Goal: Feedback & Contribution: Leave review/rating

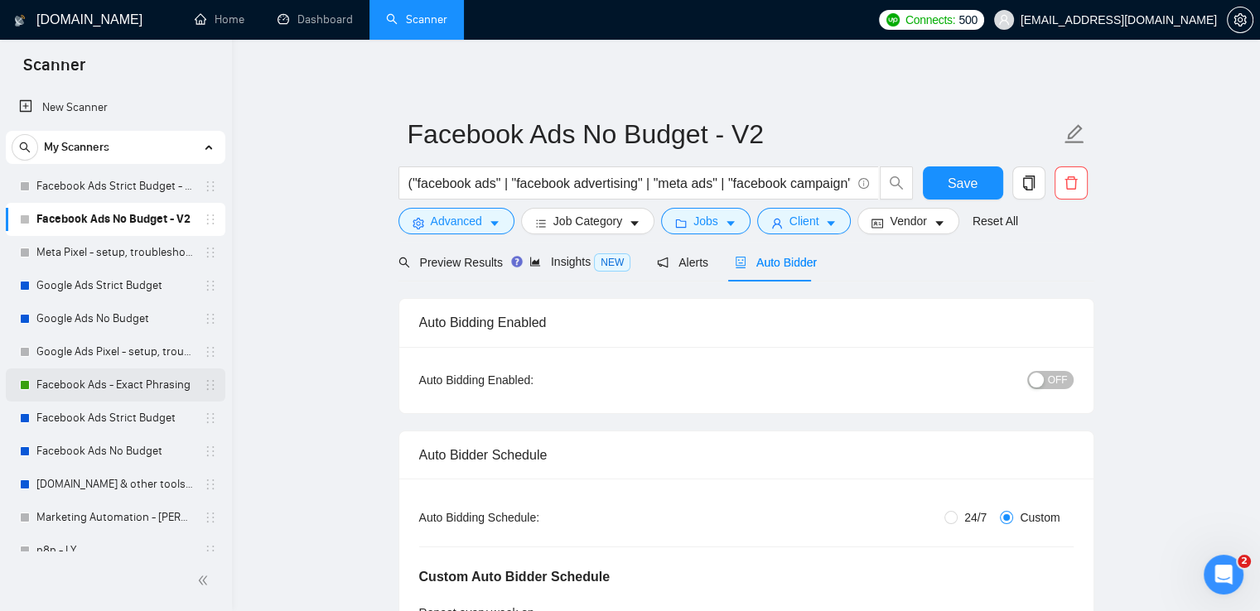
click at [34, 393] on div "Facebook Ads - Exact Phrasing" at bounding box center [118, 385] width 197 height 33
click at [96, 387] on link "Facebook Ads - Exact Phrasing" at bounding box center [114, 385] width 157 height 33
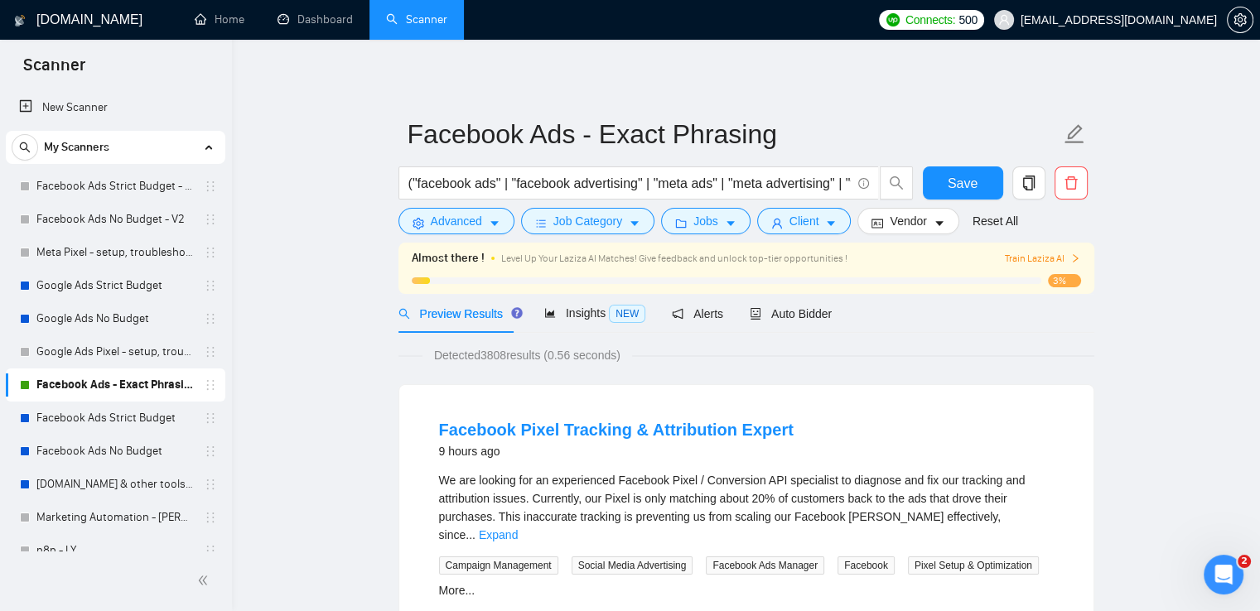
click at [1077, 252] on span at bounding box center [1075, 259] width 10 height 16
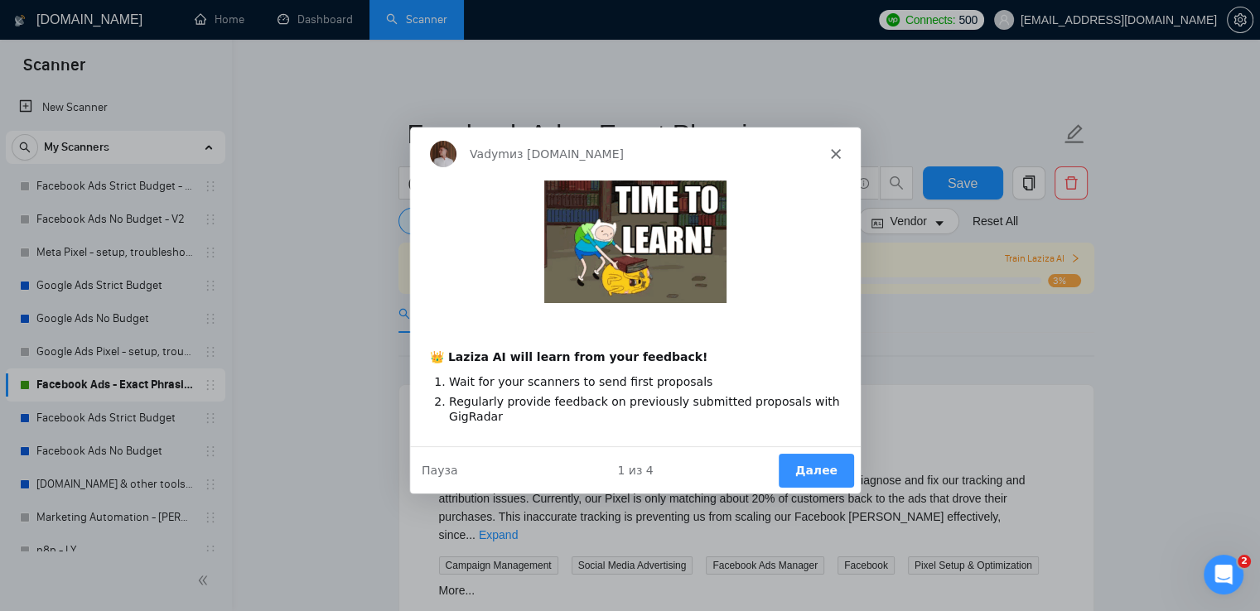
click at [803, 461] on button "Далее" at bounding box center [814, 469] width 75 height 34
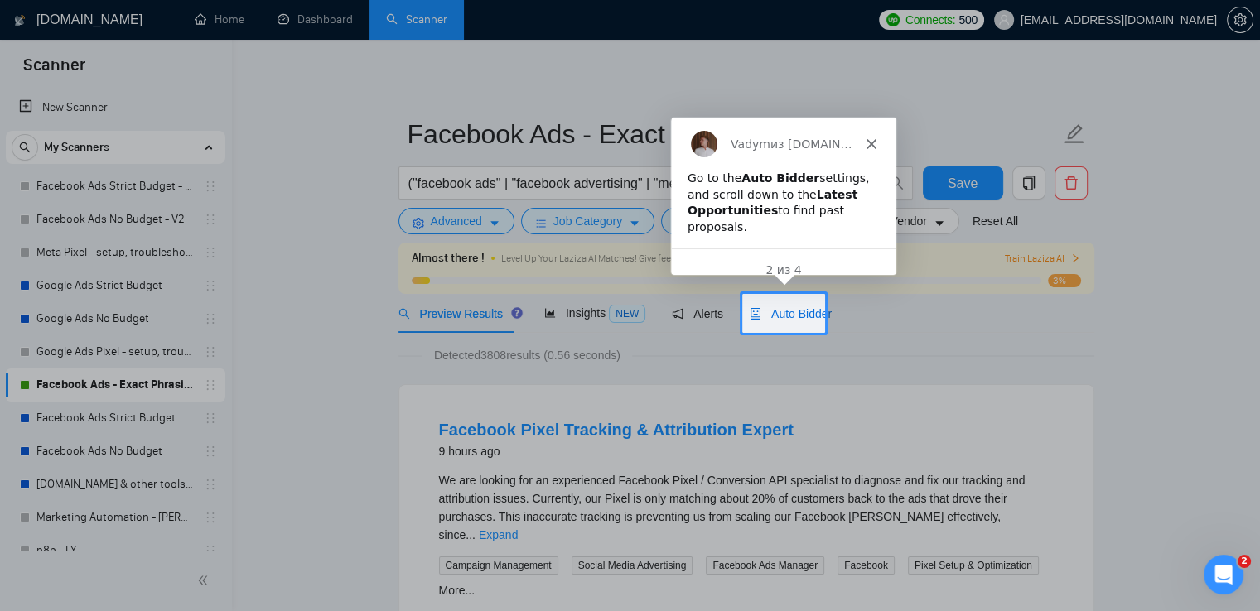
drag, startPoint x: 805, startPoint y: 313, endPoint x: 149, endPoint y: 39, distance: 710.9
click at [805, 313] on span "Auto Bidder" at bounding box center [790, 313] width 82 height 13
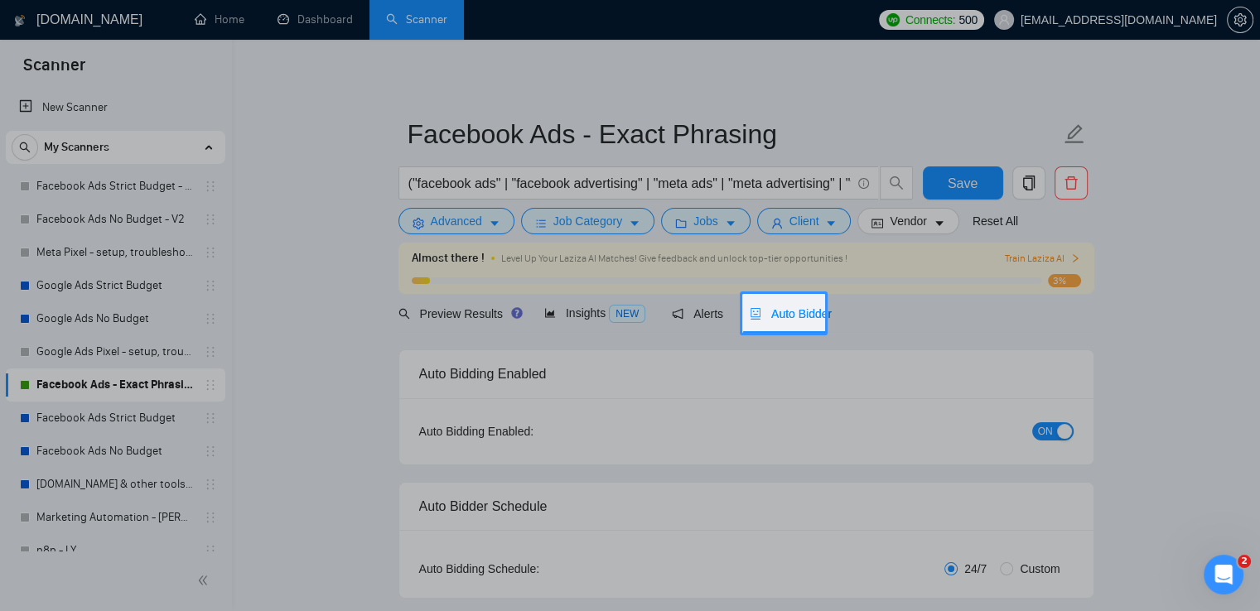
radio input "false"
radio input "true"
click at [942, 315] on div at bounding box center [1042, 313] width 435 height 39
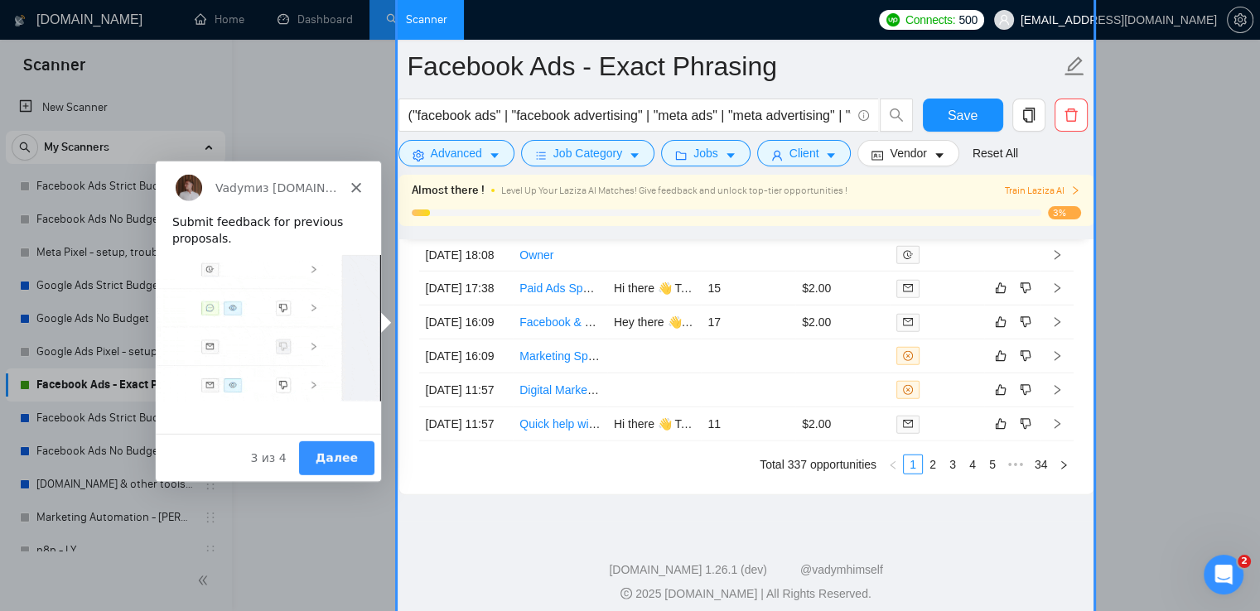
scroll to position [4621, 0]
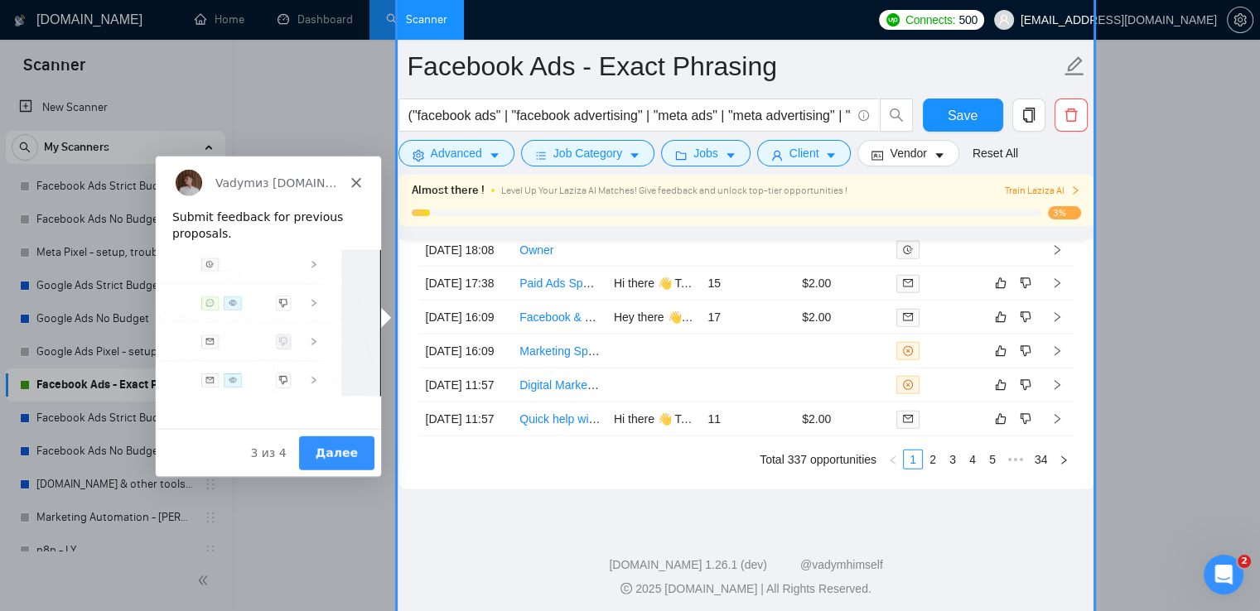
click at [348, 463] on button "Далее" at bounding box center [334, 453] width 75 height 34
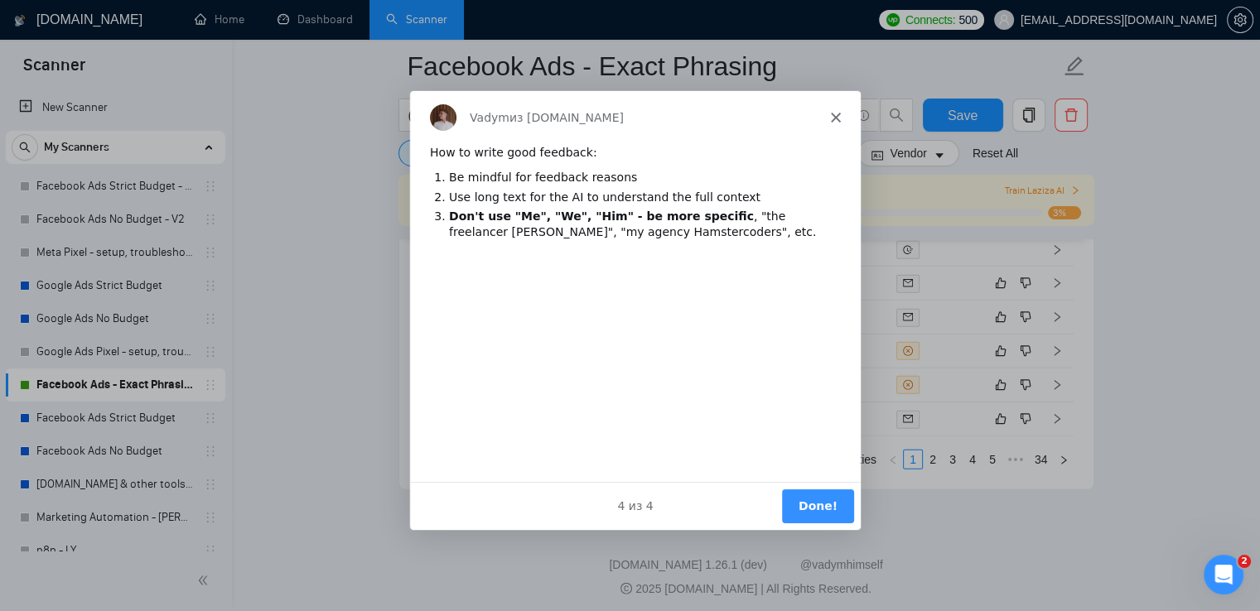
scroll to position [0, 0]
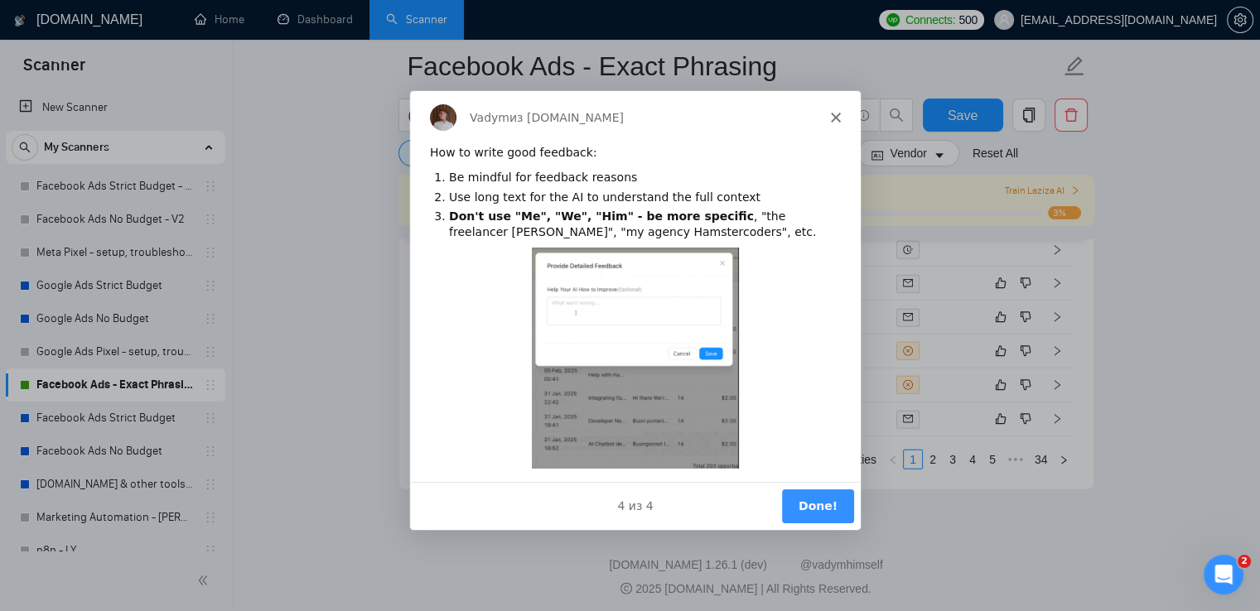
click at [831, 513] on button "Done!" at bounding box center [816, 505] width 72 height 34
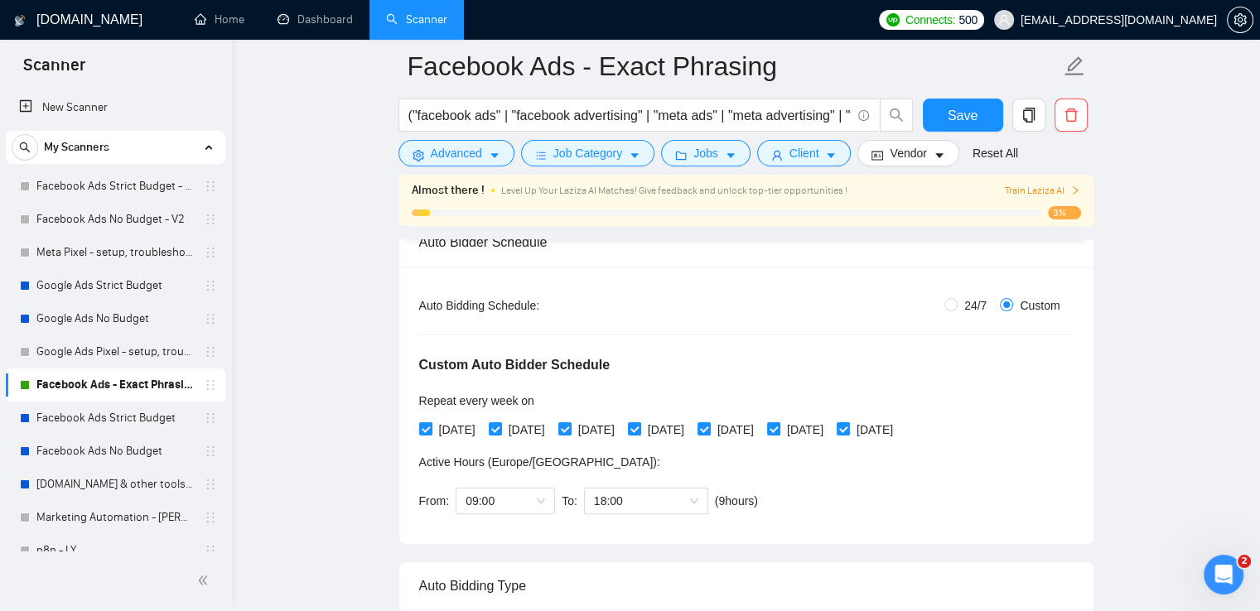
scroll to position [305, 0]
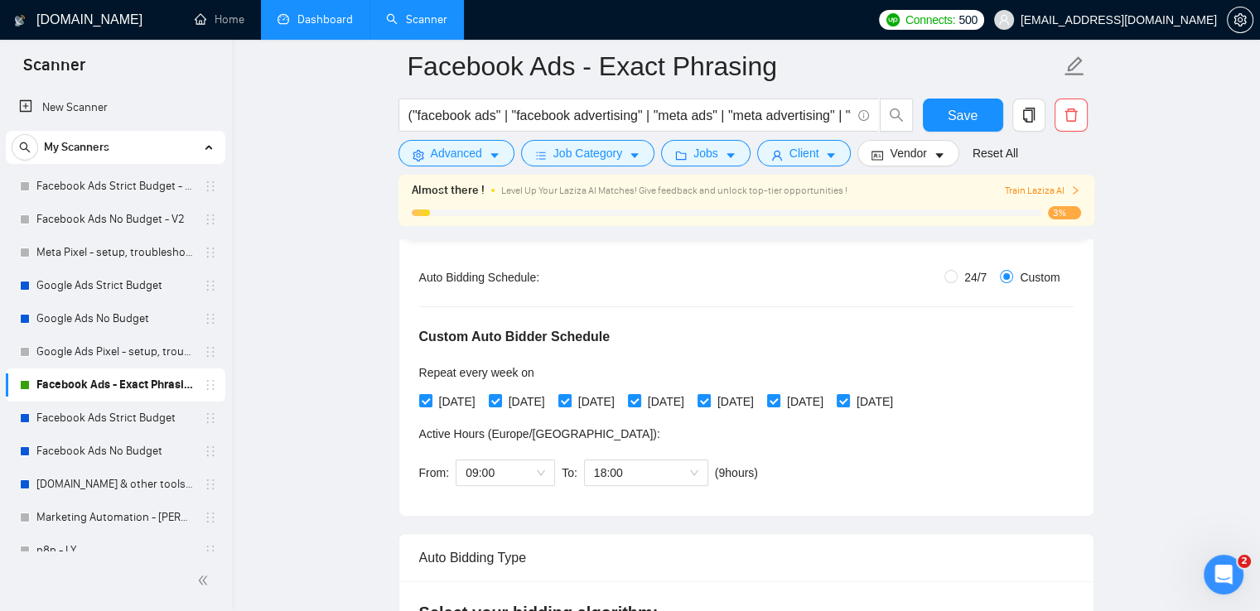
click at [311, 12] on link "Dashboard" at bounding box center [314, 19] width 75 height 14
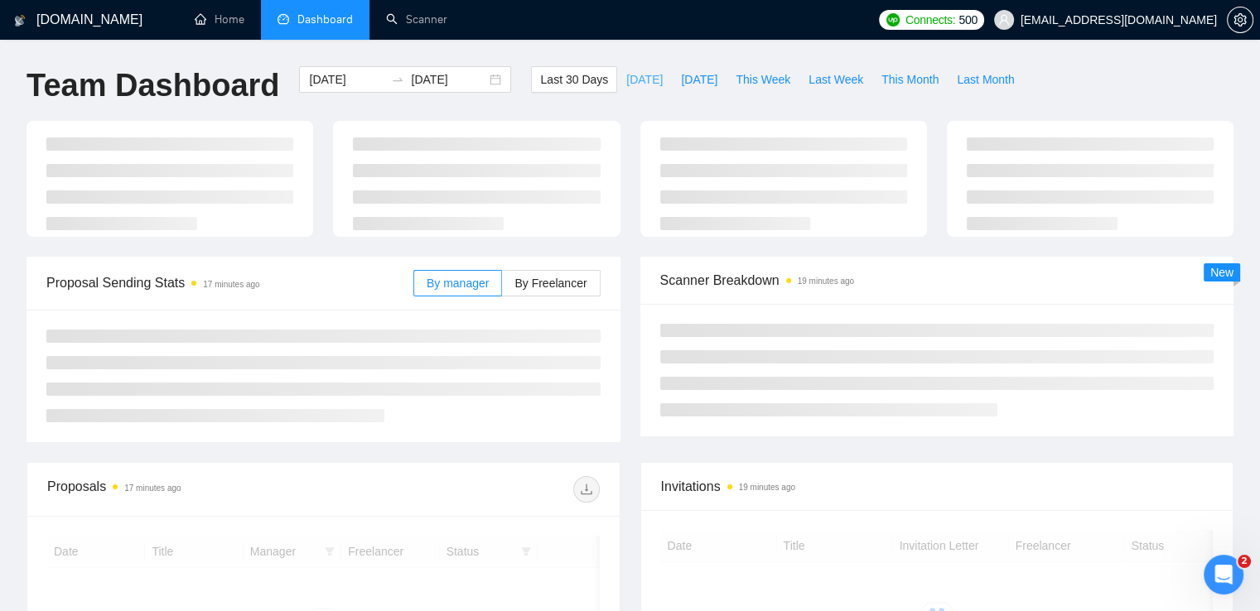
click at [626, 83] on span "[DATE]" at bounding box center [644, 79] width 36 height 18
type input "[DATE]"
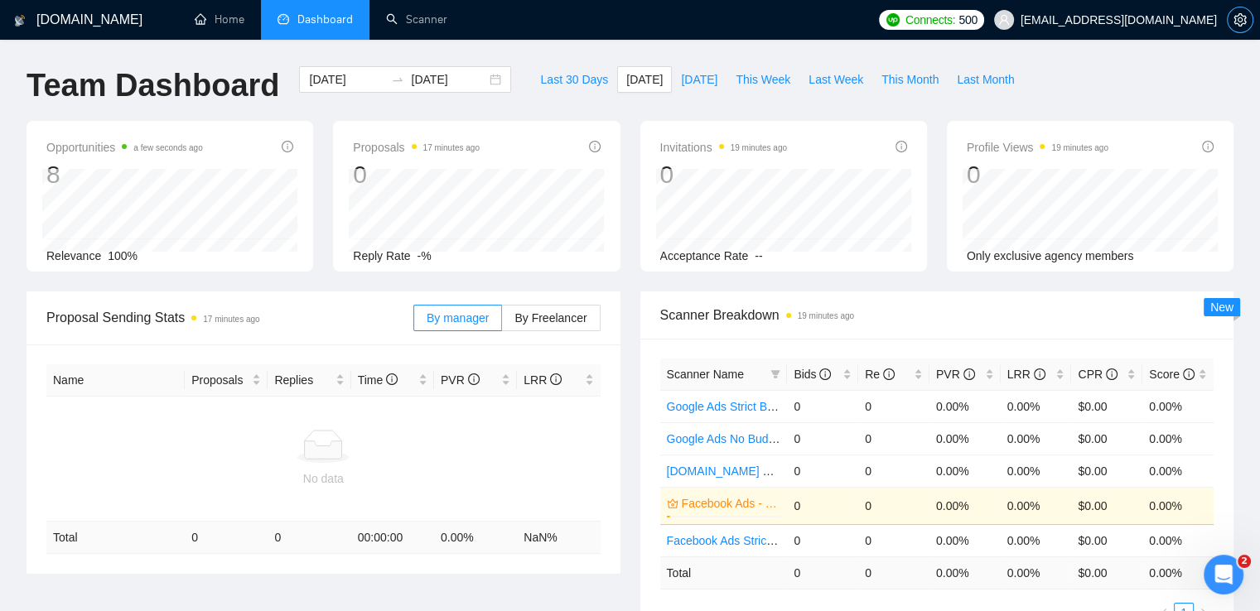
click at [1232, 31] on button "button" at bounding box center [1240, 20] width 27 height 27
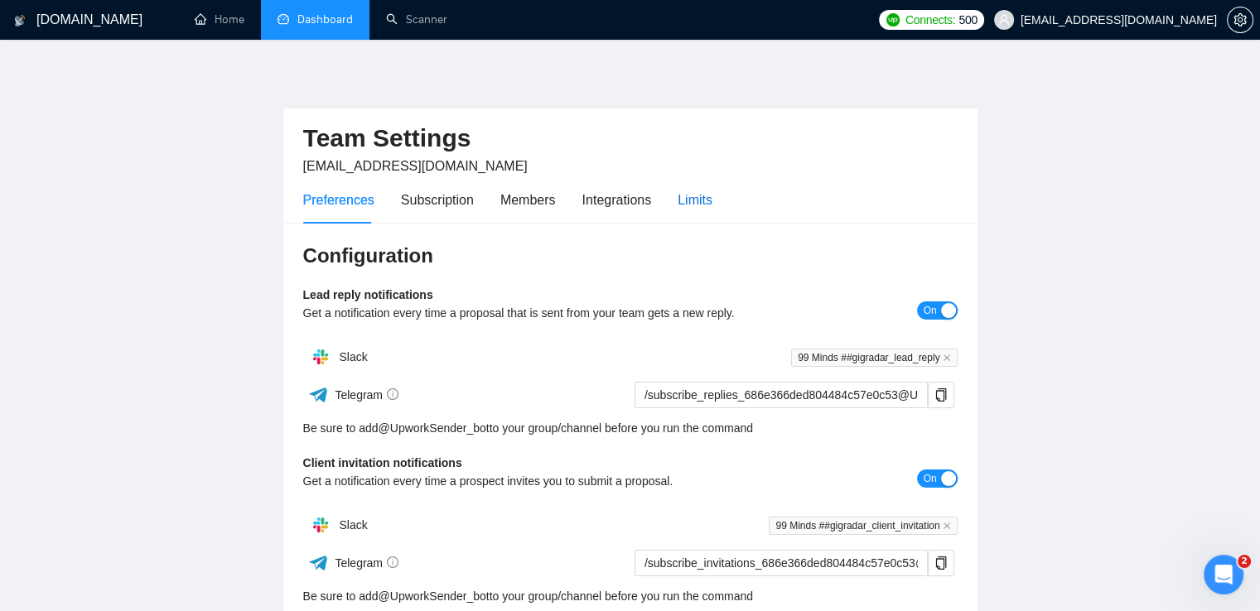
click at [700, 201] on div "Limits" at bounding box center [694, 200] width 35 height 21
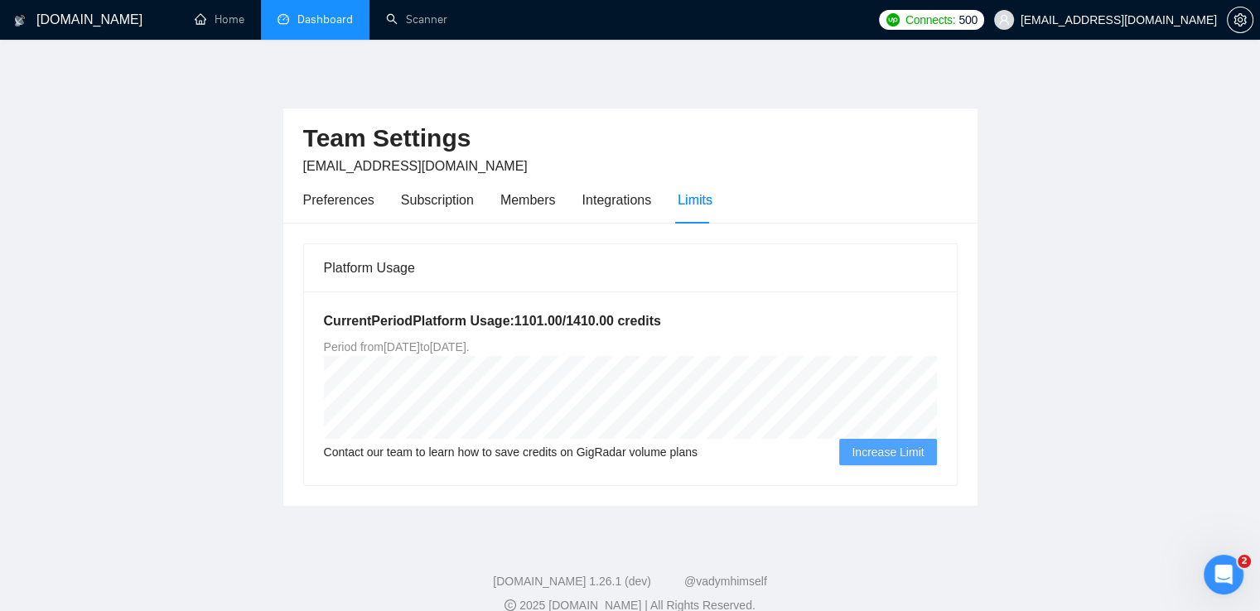
click at [851, 92] on div "Team Settings [EMAIL_ADDRESS][DOMAIN_NAME] Preferences Subscription Members Int…" at bounding box center [630, 286] width 696 height 441
click at [329, 18] on link "Dashboard" at bounding box center [314, 19] width 75 height 14
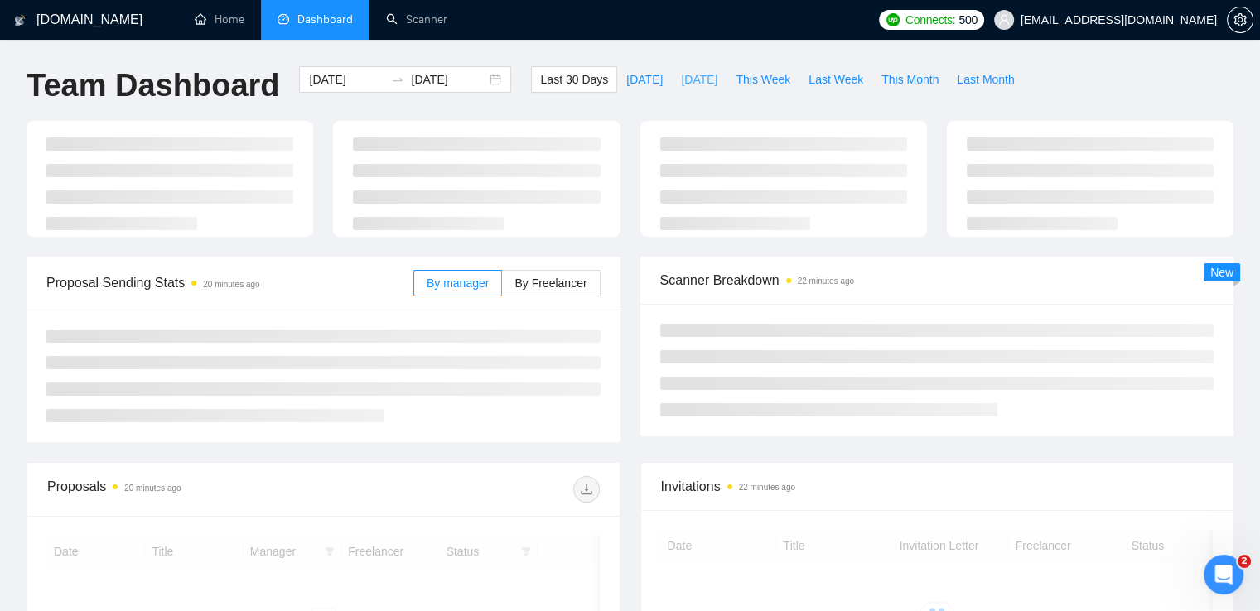
click at [681, 80] on span "[DATE]" at bounding box center [699, 79] width 36 height 18
type input "[DATE]"
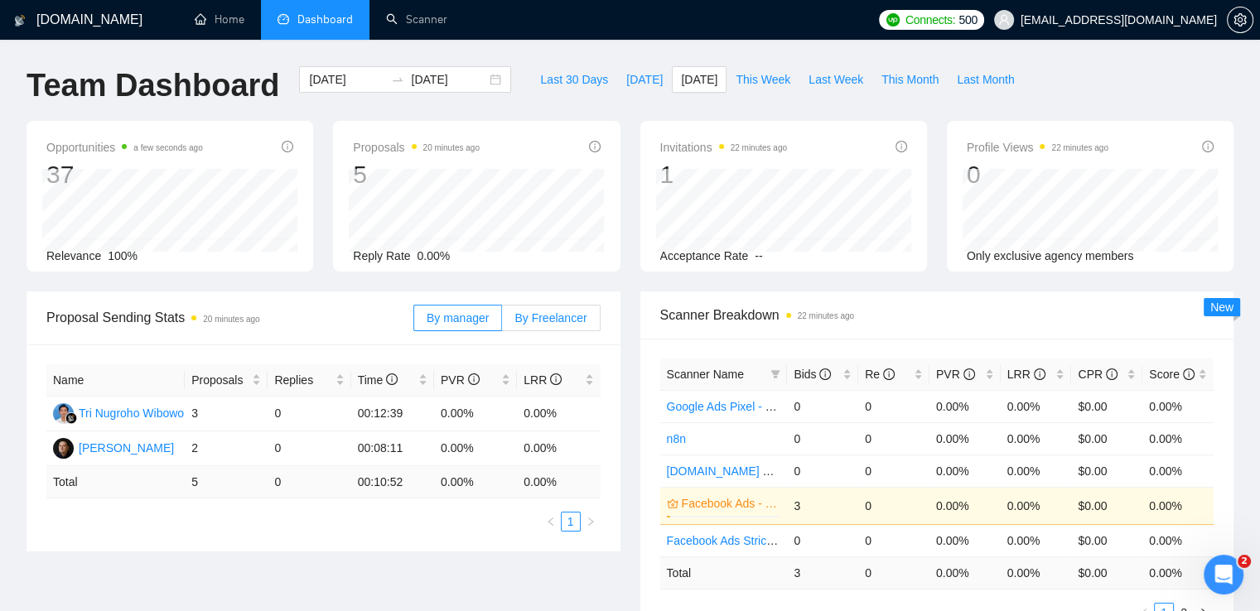
click at [587, 321] on label "By Freelancer" at bounding box center [551, 318] width 98 height 27
click at [502, 322] on input "By Freelancer" at bounding box center [502, 322] width 0 height 0
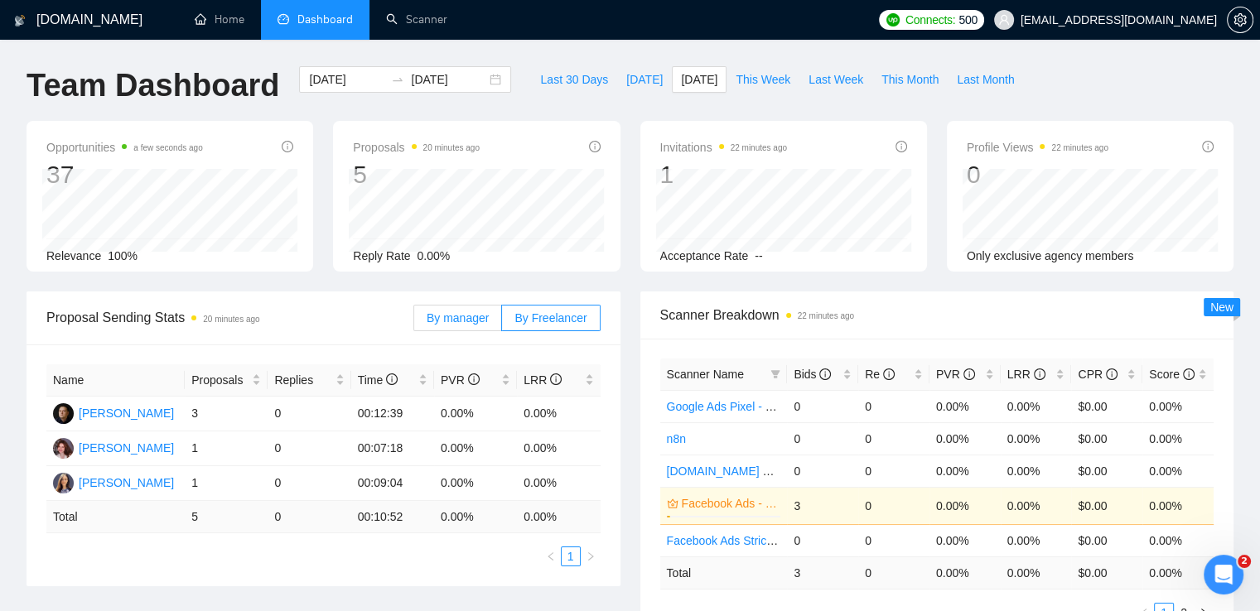
click at [455, 311] on span "By manager" at bounding box center [458, 317] width 62 height 13
click at [414, 322] on input "By manager" at bounding box center [414, 322] width 0 height 0
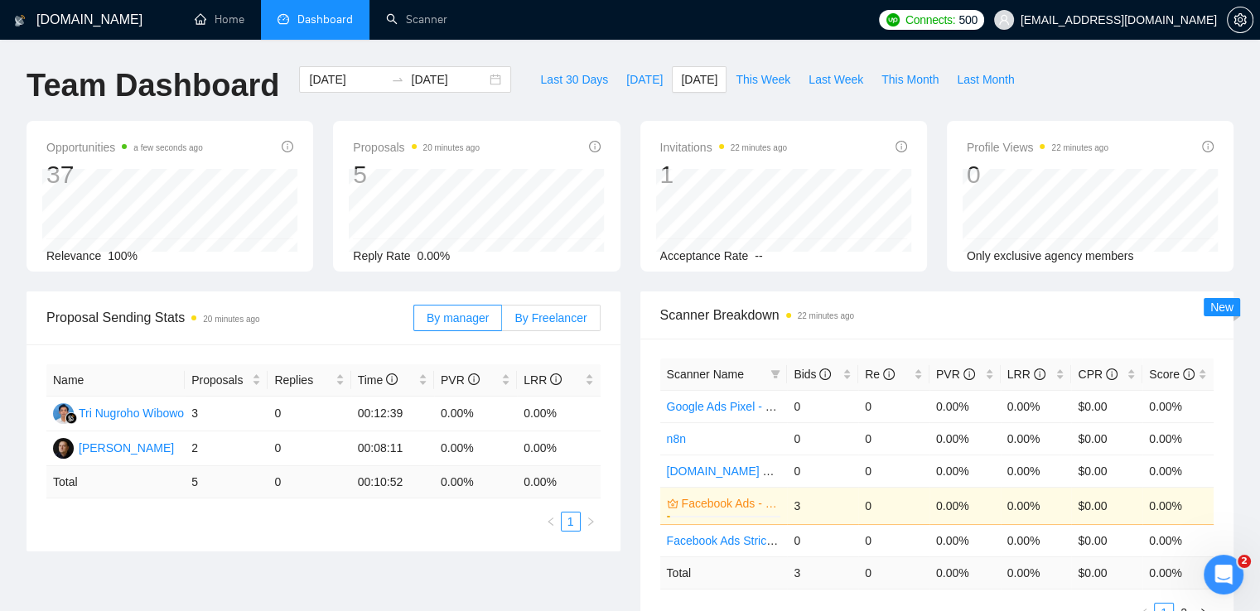
click at [578, 320] on span "By Freelancer" at bounding box center [550, 317] width 72 height 13
click at [502, 322] on input "By Freelancer" at bounding box center [502, 322] width 0 height 0
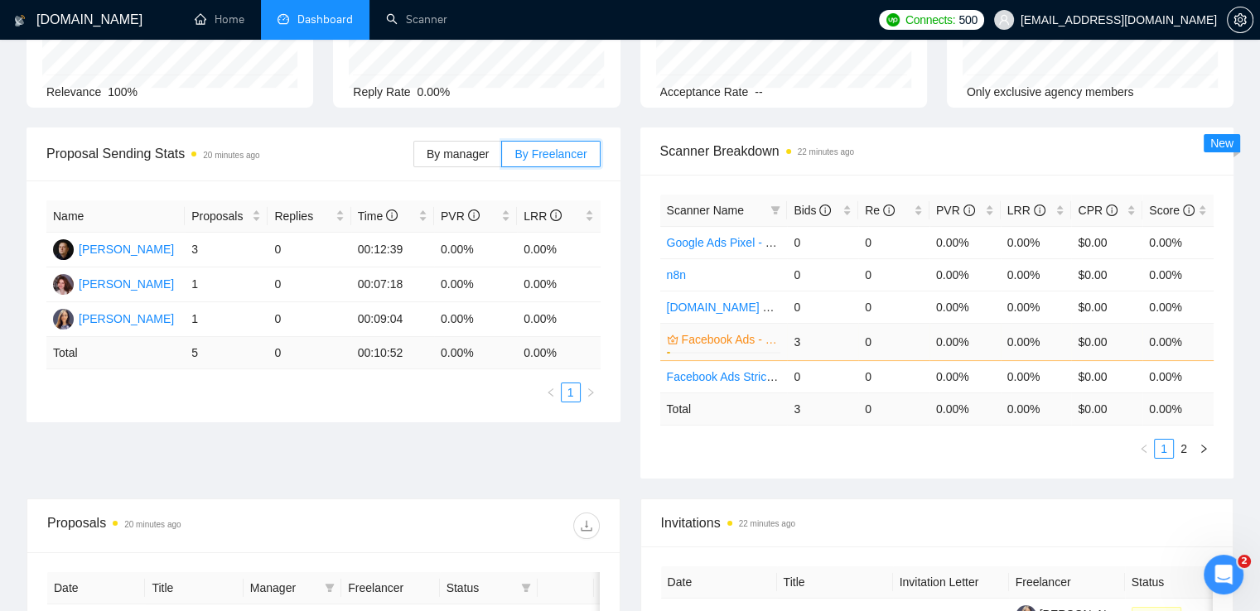
scroll to position [166, 0]
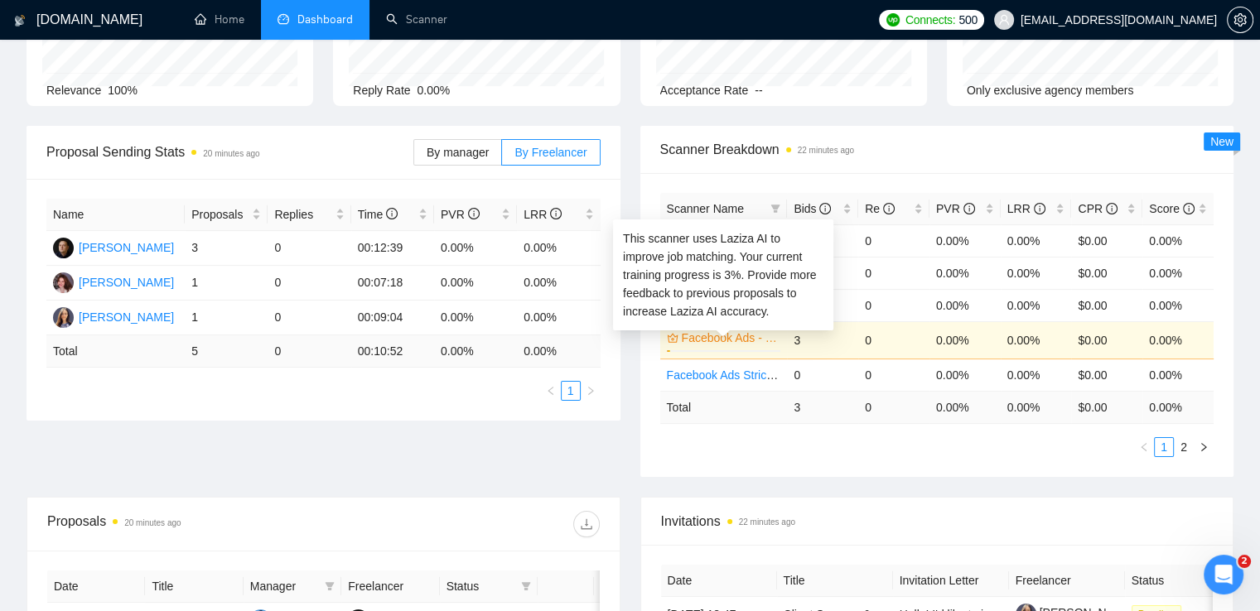
click at [759, 335] on link "Facebook Ads - Exact Phrasing" at bounding box center [730, 338] width 96 height 18
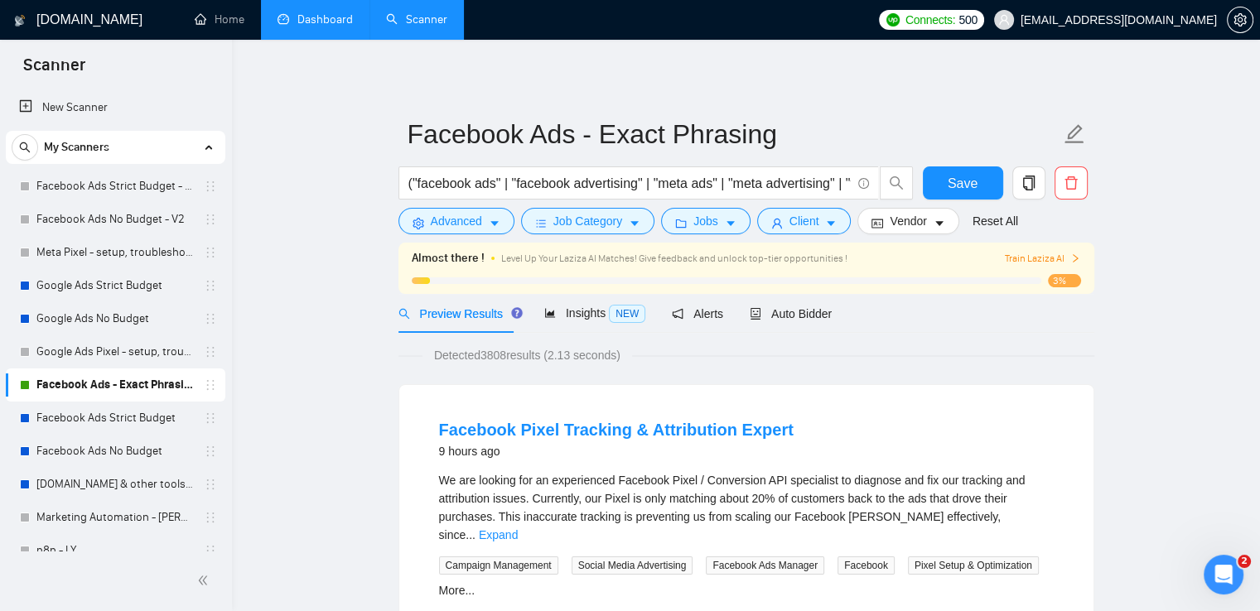
click at [831, 312] on div "Preview Results Insights NEW Alerts Auto Bidder" at bounding box center [746, 313] width 696 height 39
click at [810, 312] on span "Auto Bidder" at bounding box center [790, 313] width 82 height 13
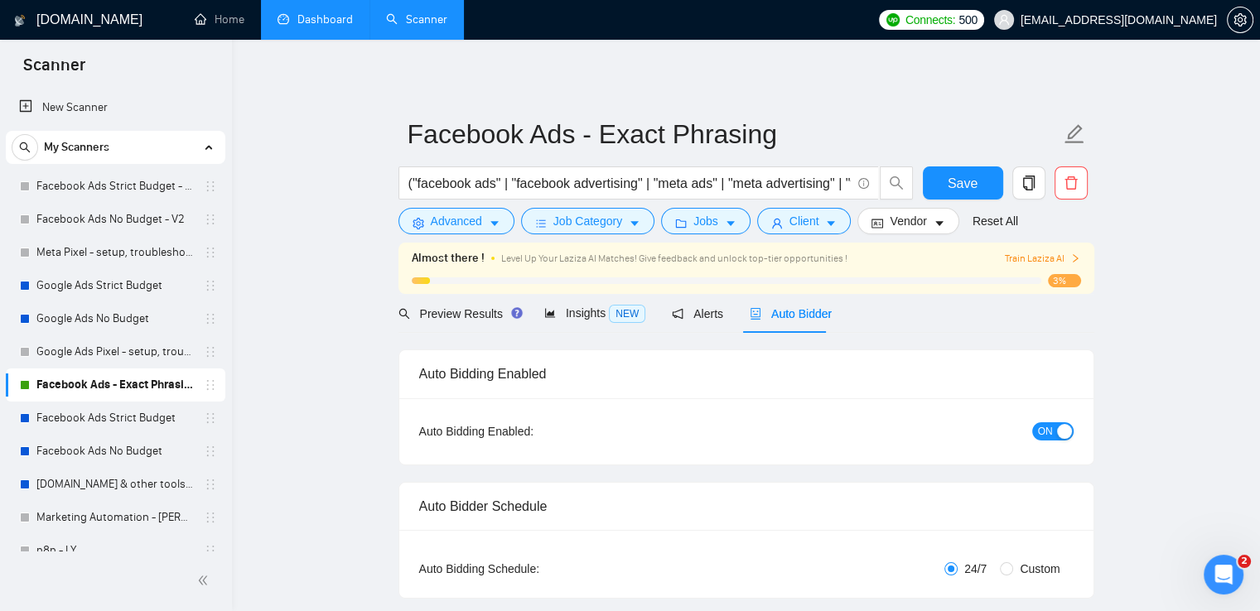
radio input "false"
radio input "true"
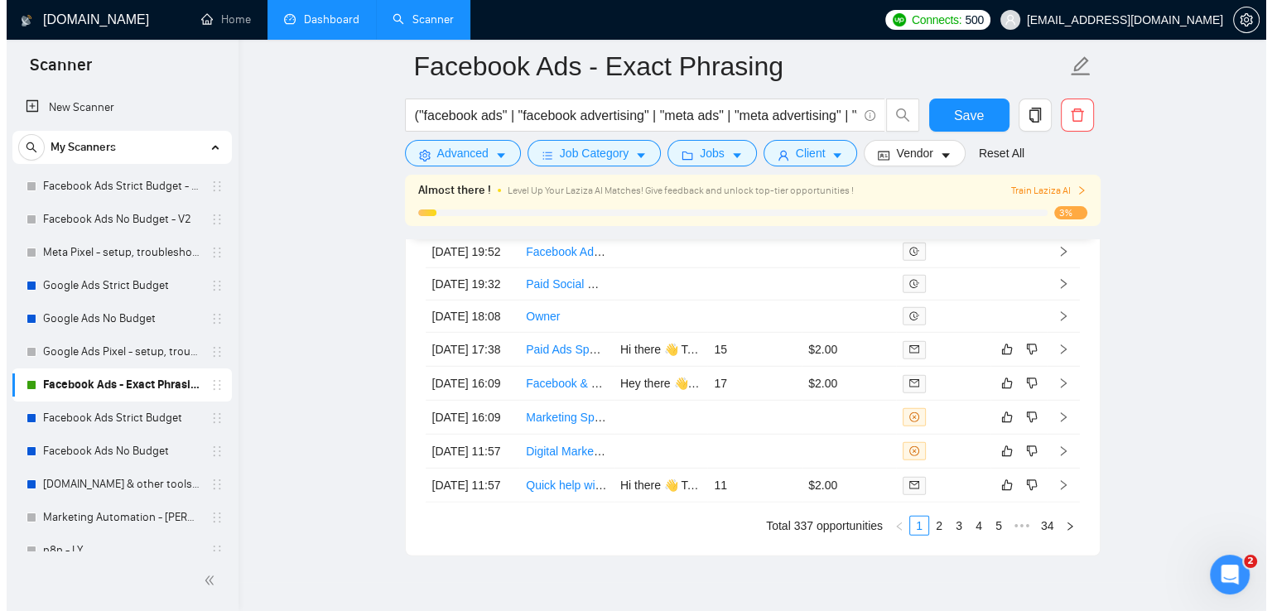
scroll to position [4638, 0]
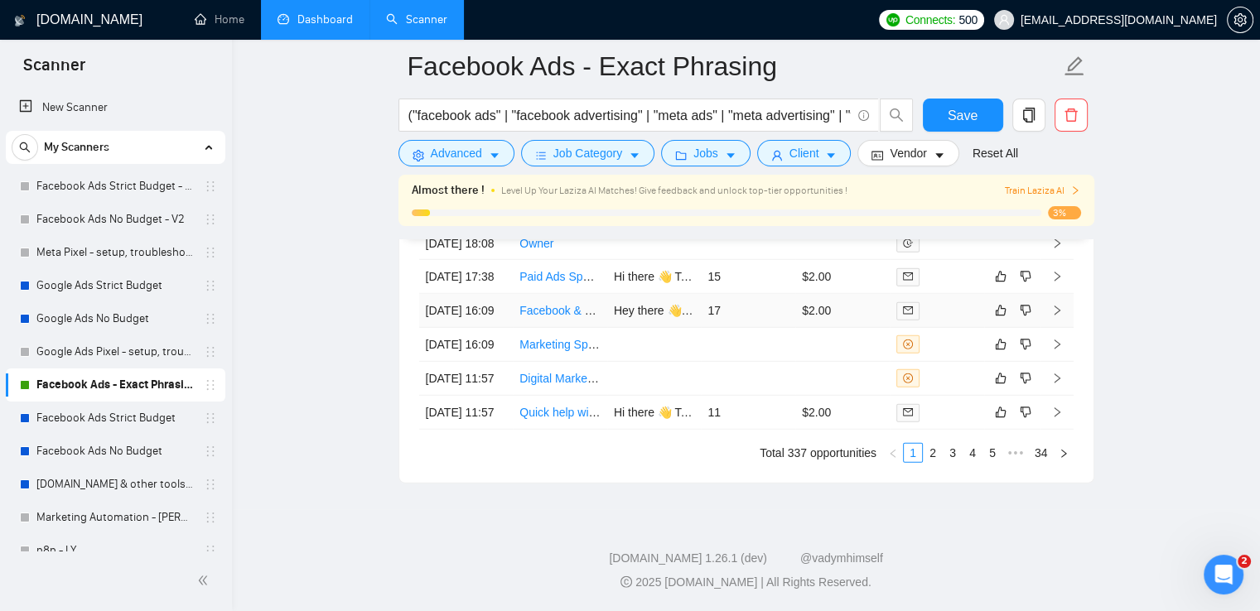
click at [1063, 328] on td at bounding box center [1056, 311] width 33 height 34
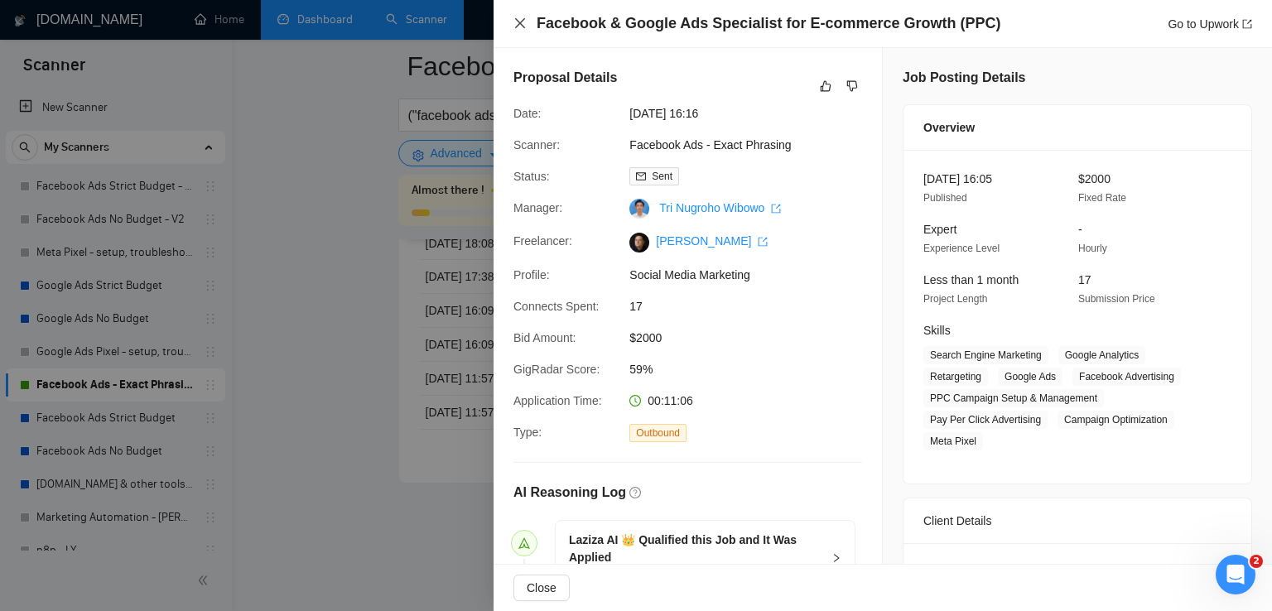
click at [521, 24] on icon "close" at bounding box center [520, 23] width 10 height 10
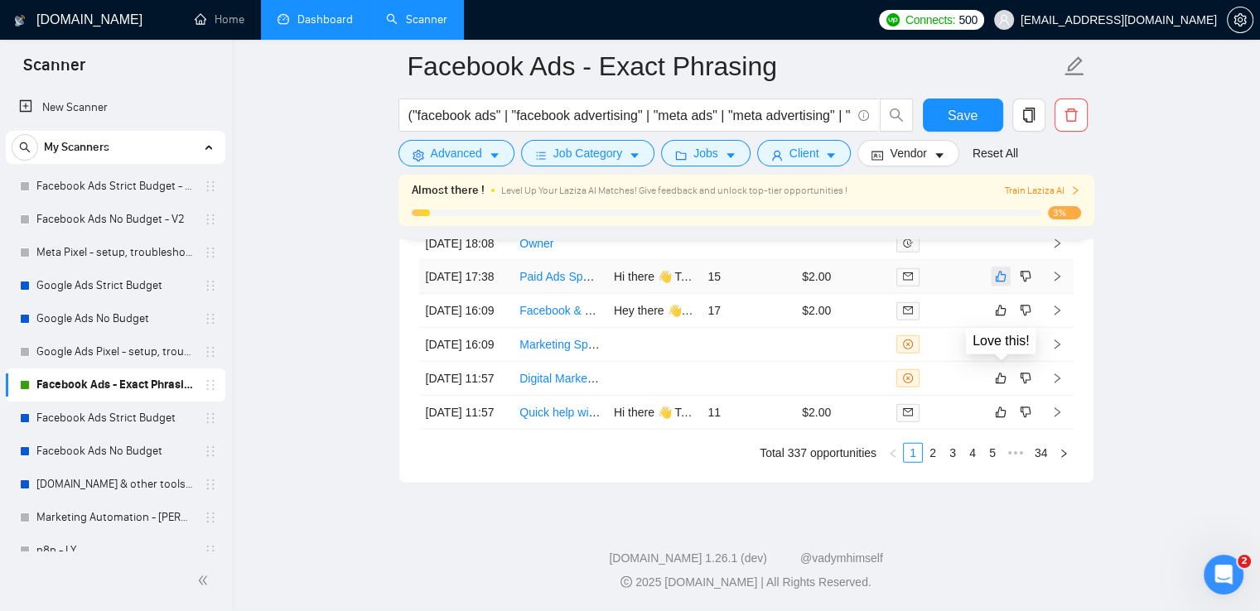
click at [1003, 282] on icon "like" at bounding box center [1000, 277] width 11 height 11
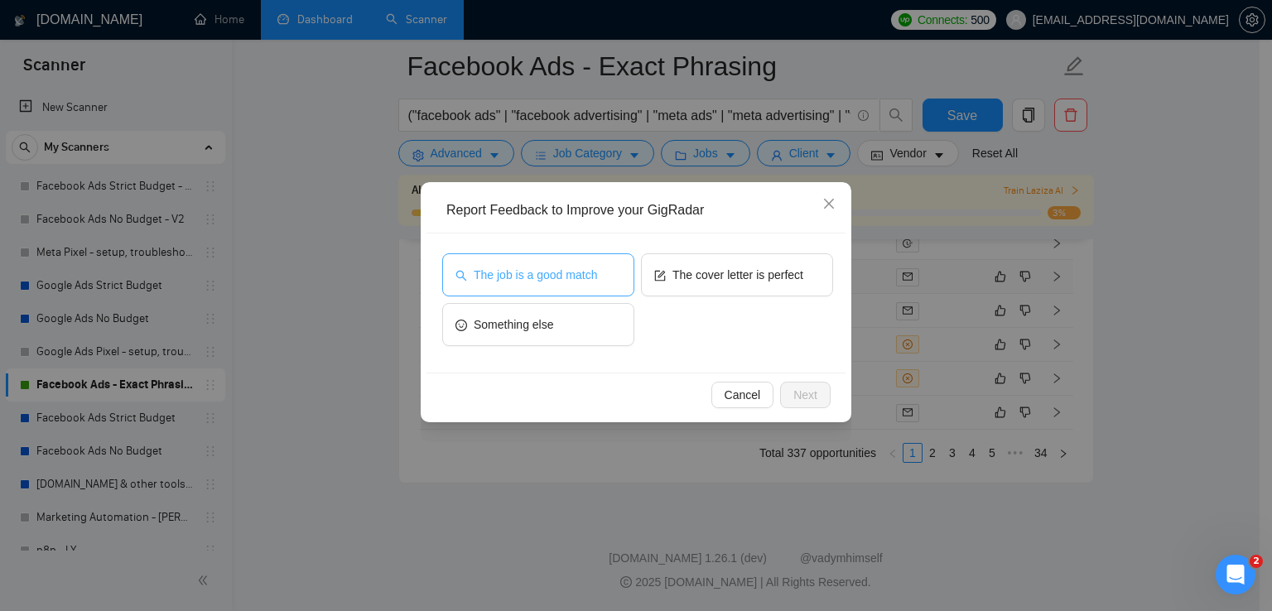
click at [583, 276] on span "The job is a good match" at bounding box center [535, 275] width 123 height 18
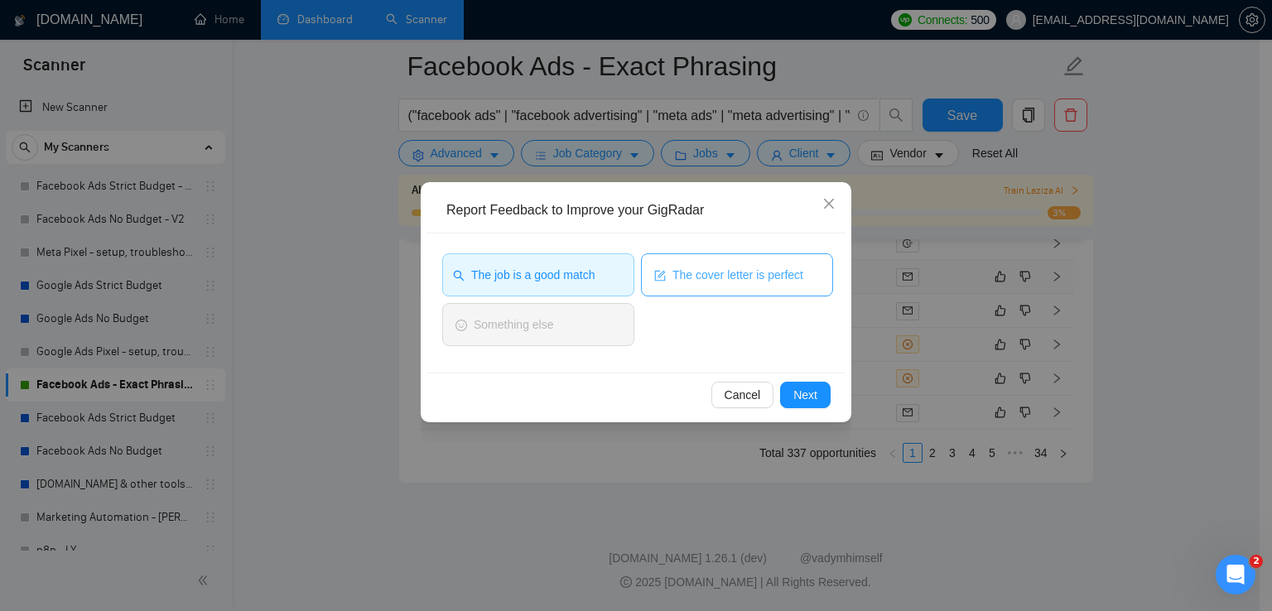
click at [763, 264] on button "The cover letter is perfect" at bounding box center [737, 274] width 192 height 43
click at [801, 396] on span "Next" at bounding box center [805, 395] width 24 height 18
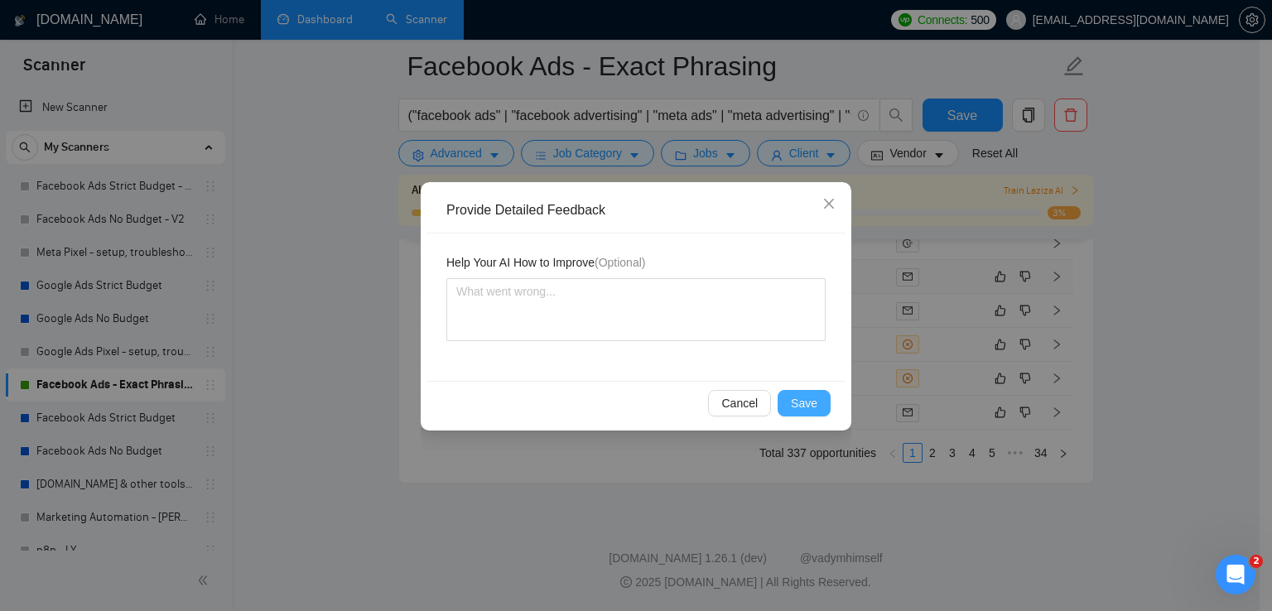
click at [809, 407] on span "Save" at bounding box center [804, 403] width 27 height 18
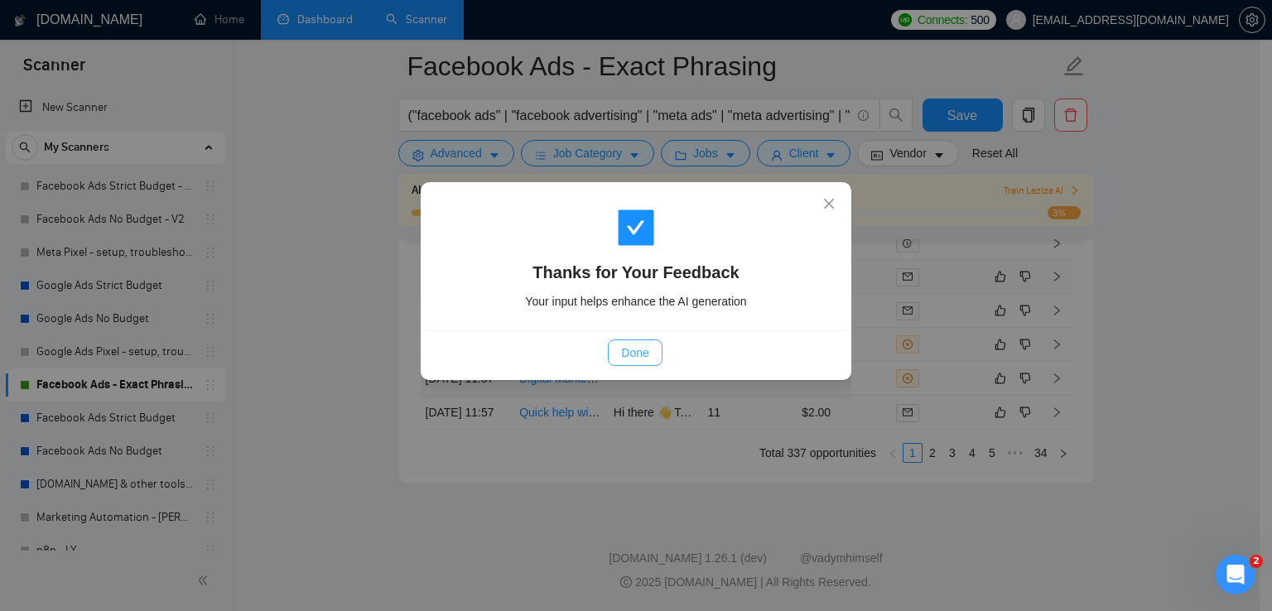
click at [619, 355] on button "Done" at bounding box center [635, 353] width 54 height 27
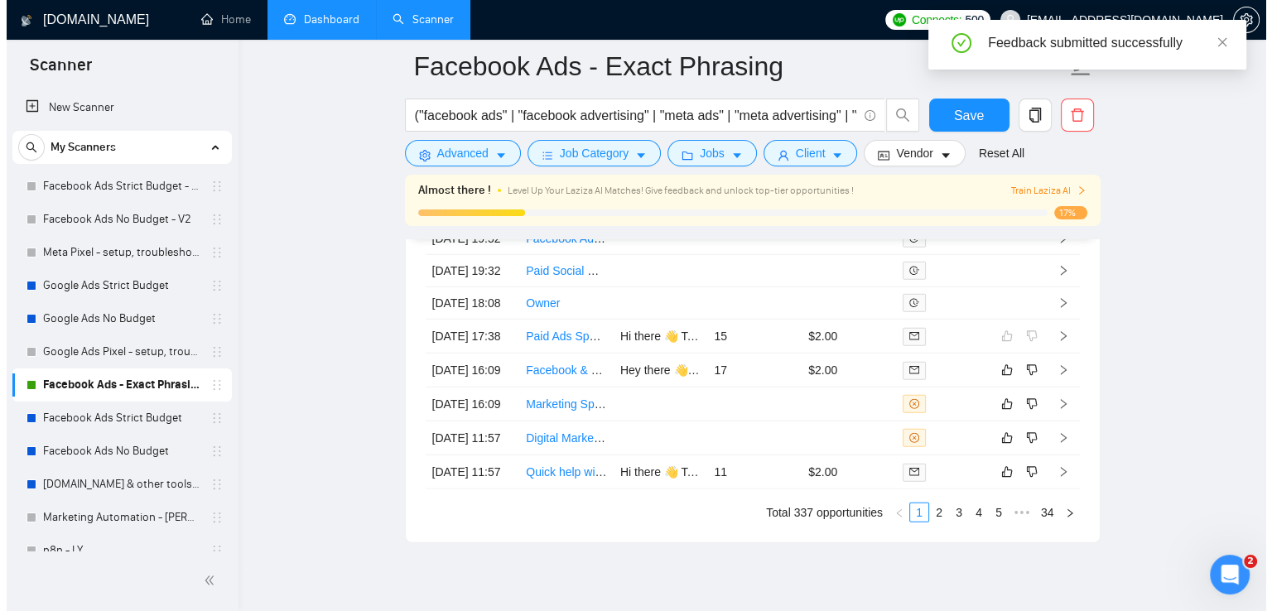
scroll to position [4571, 0]
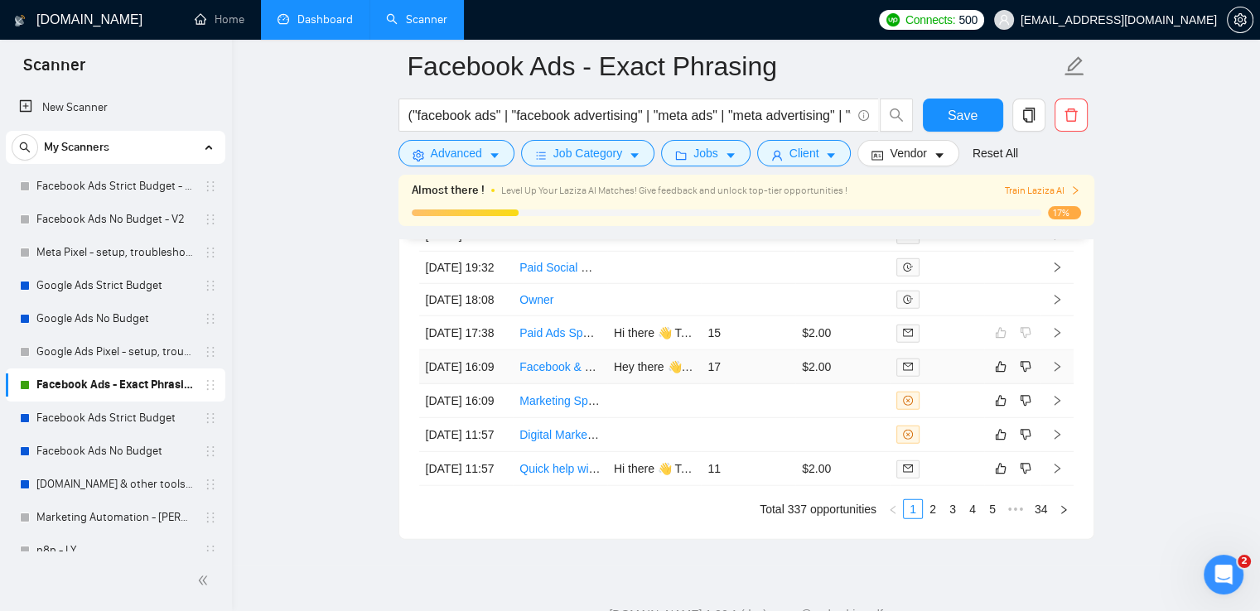
click at [1063, 384] on td at bounding box center [1056, 367] width 33 height 34
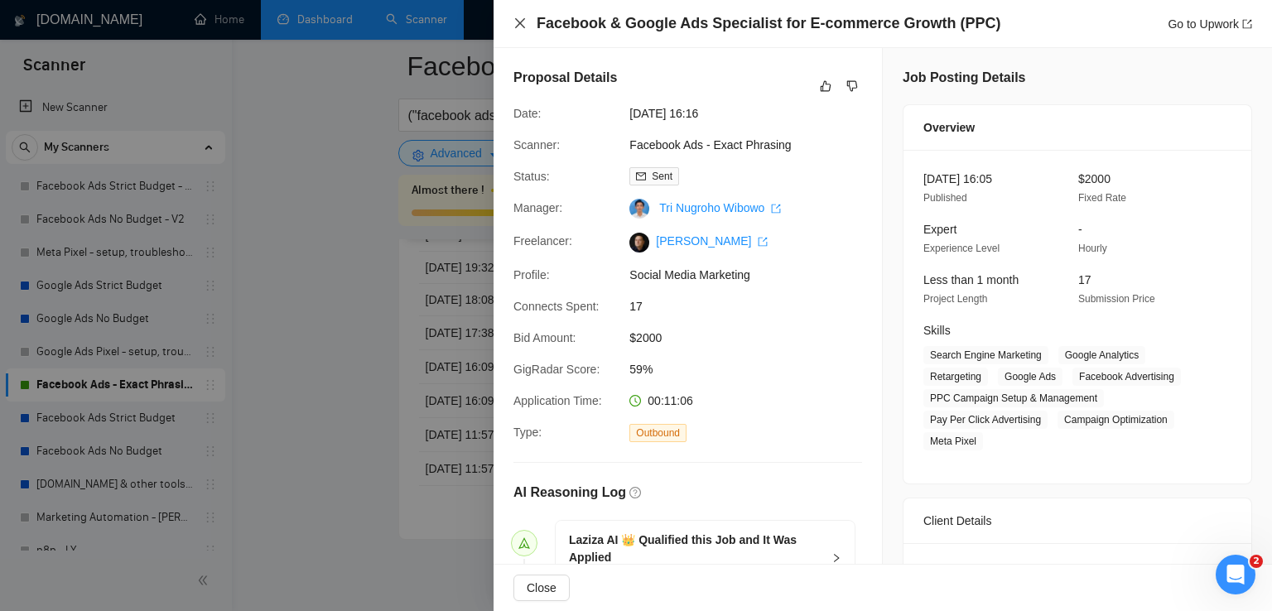
click at [515, 19] on icon "close" at bounding box center [520, 23] width 10 height 10
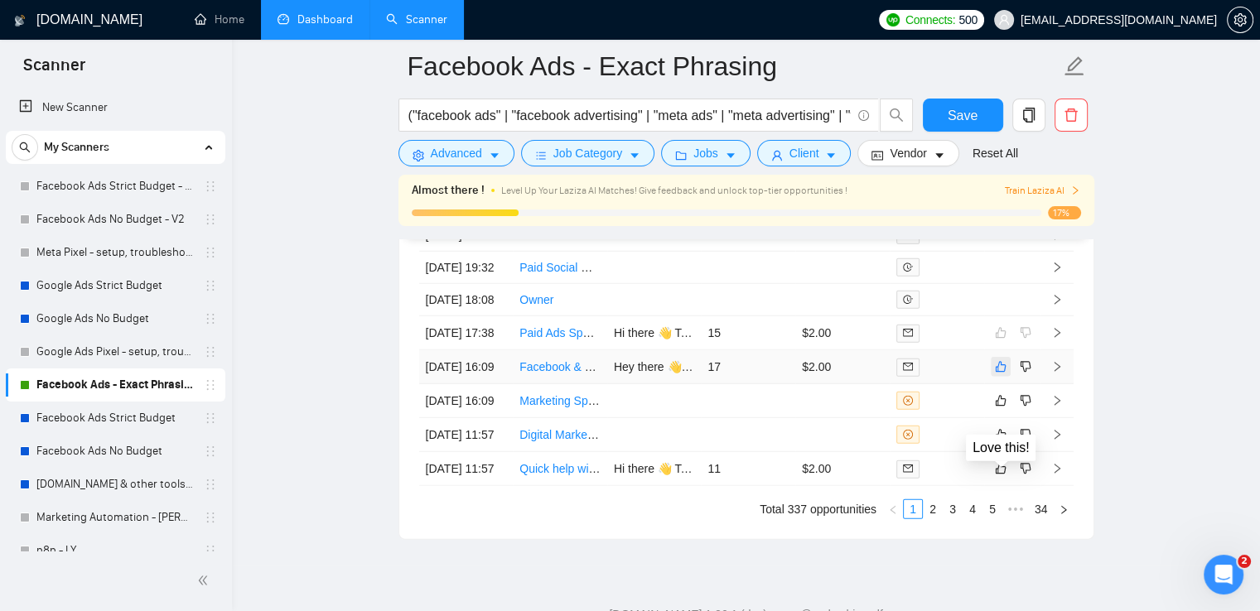
click at [998, 374] on icon "like" at bounding box center [1001, 366] width 12 height 13
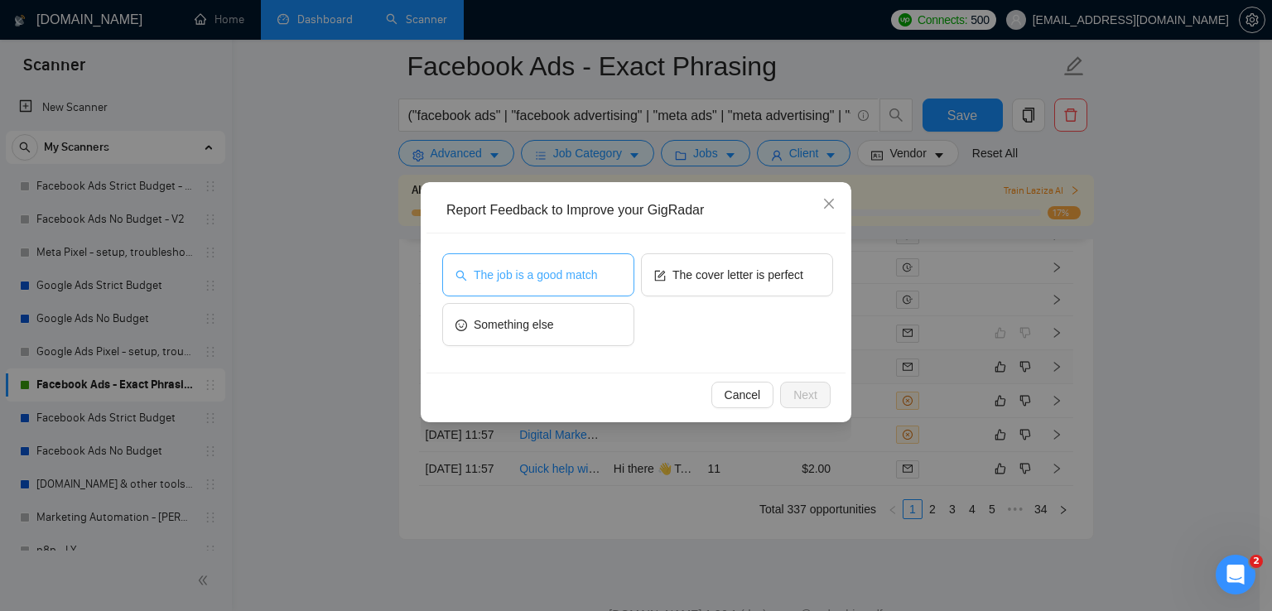
click at [549, 277] on span "The job is a good match" at bounding box center [535, 275] width 123 height 18
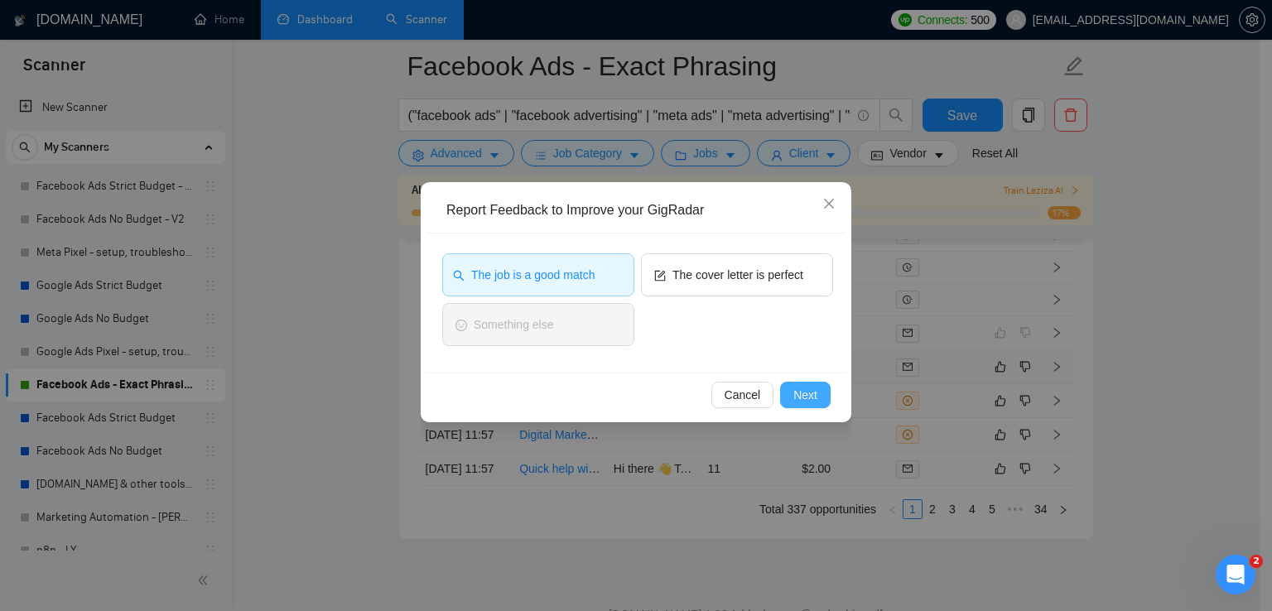
click at [812, 403] on span "Next" at bounding box center [805, 395] width 24 height 18
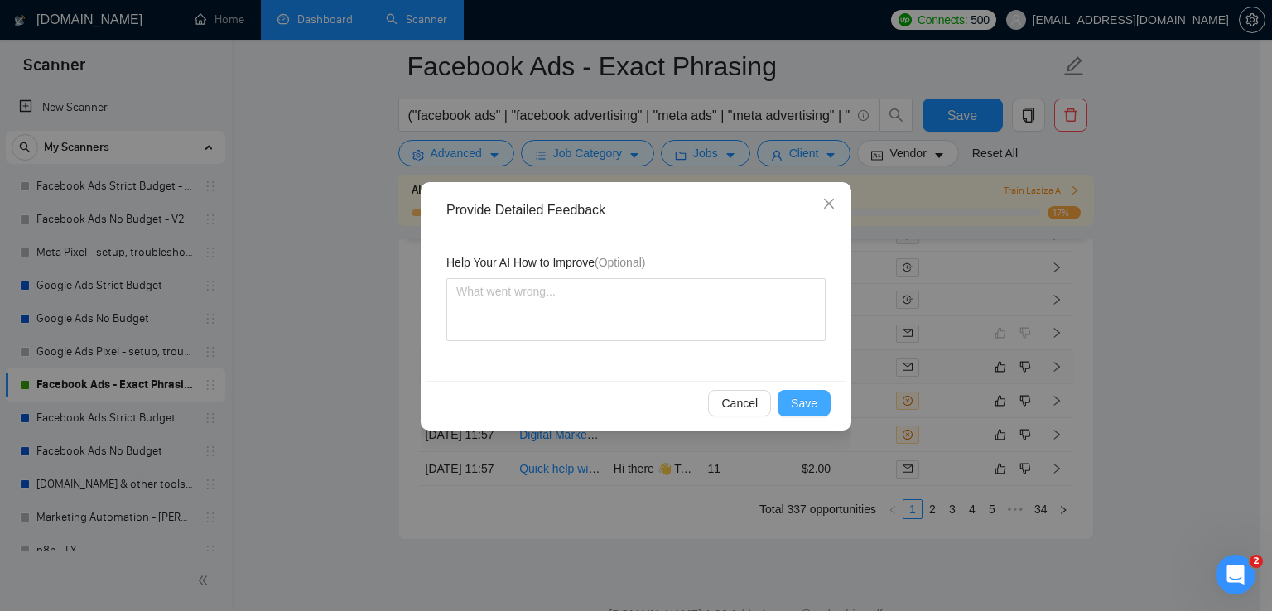
click at [815, 405] on span "Save" at bounding box center [804, 403] width 27 height 18
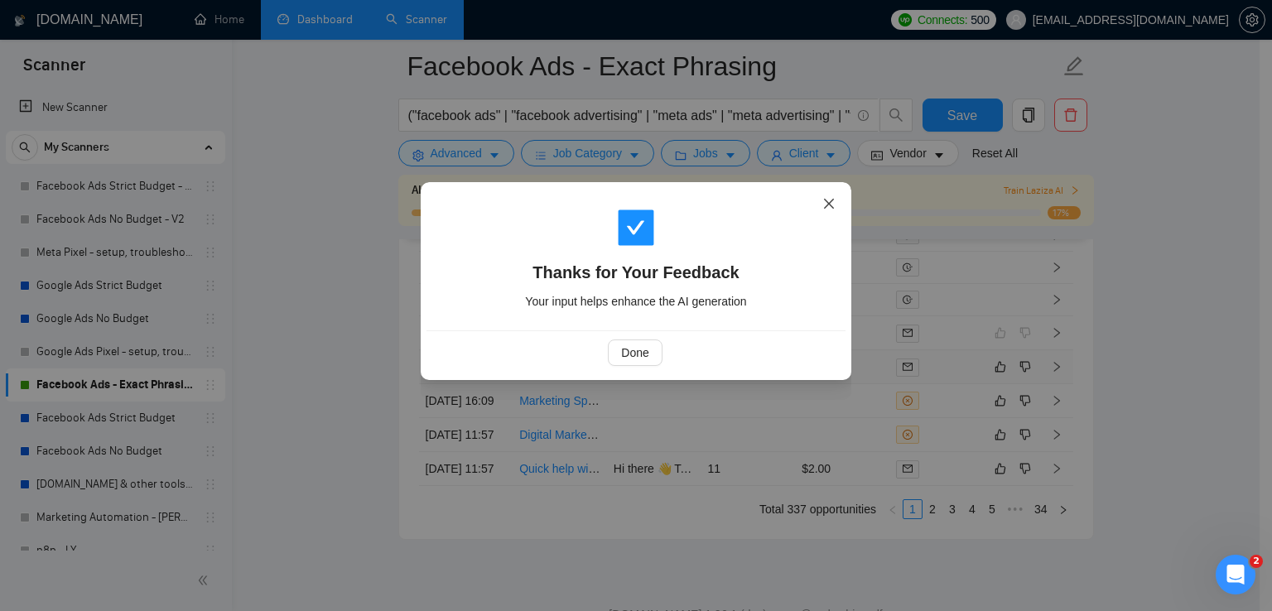
click at [822, 200] on icon "close" at bounding box center [828, 203] width 13 height 13
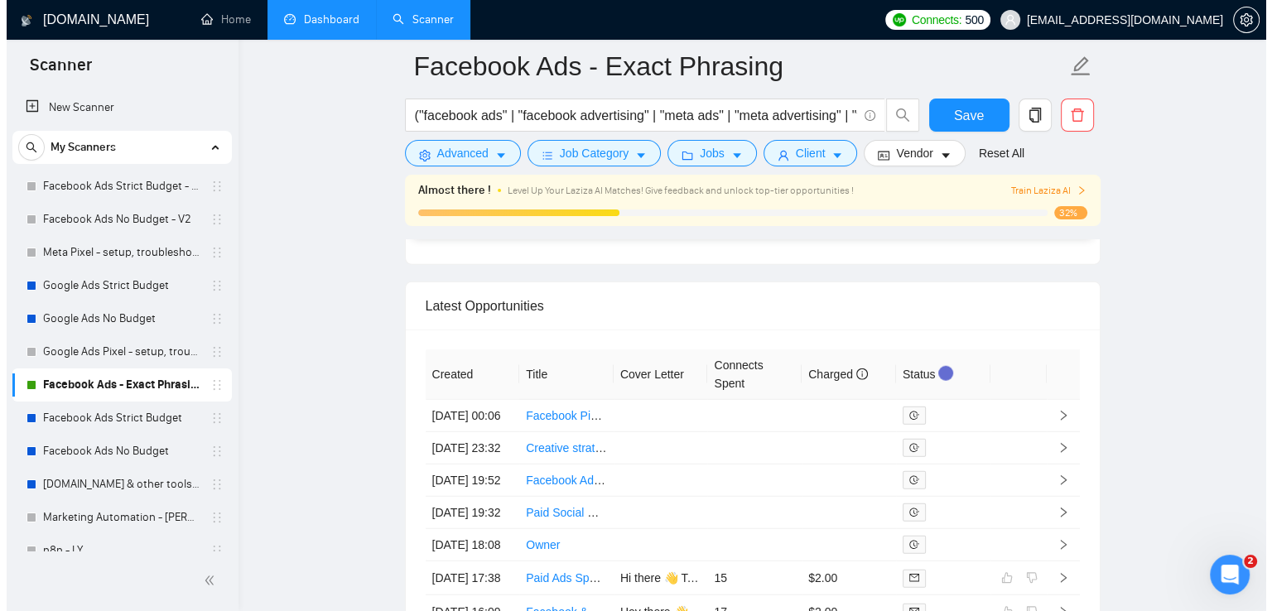
scroll to position [4323, 0]
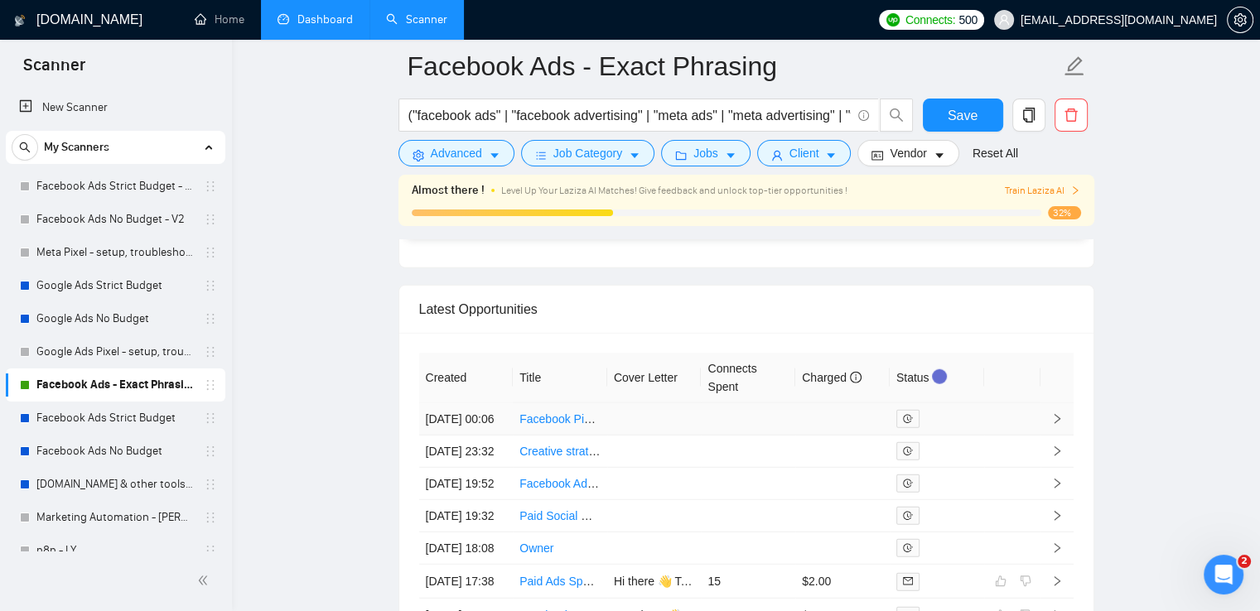
click at [1053, 422] on icon "right" at bounding box center [1057, 419] width 12 height 12
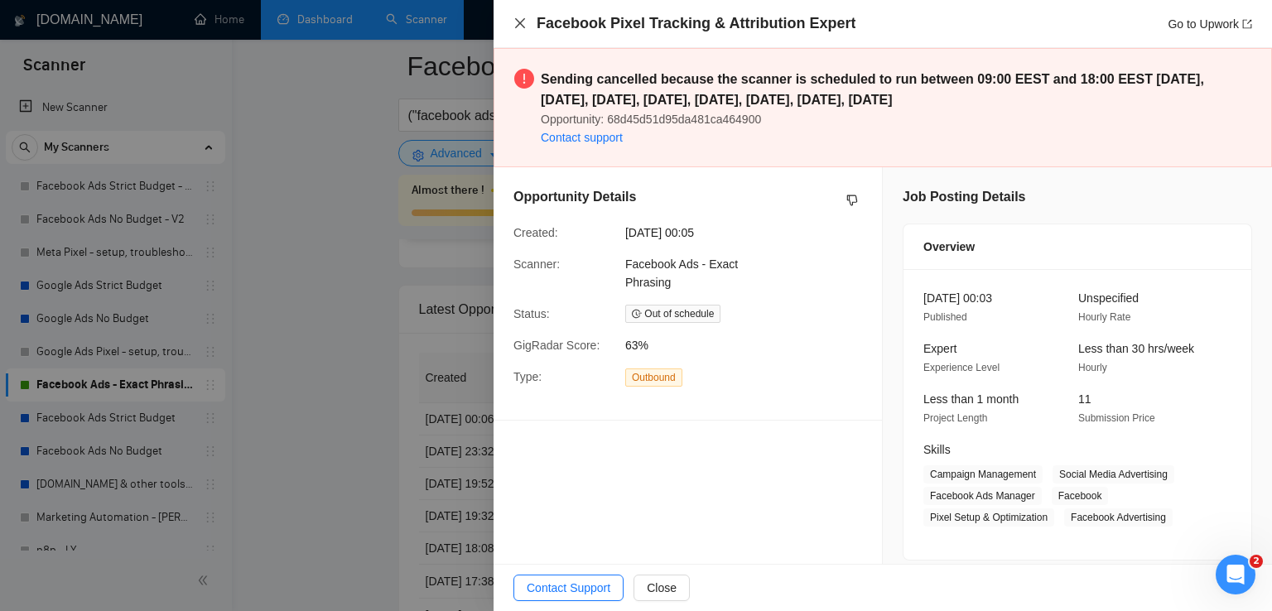
click at [519, 20] on icon "close" at bounding box center [519, 23] width 13 height 13
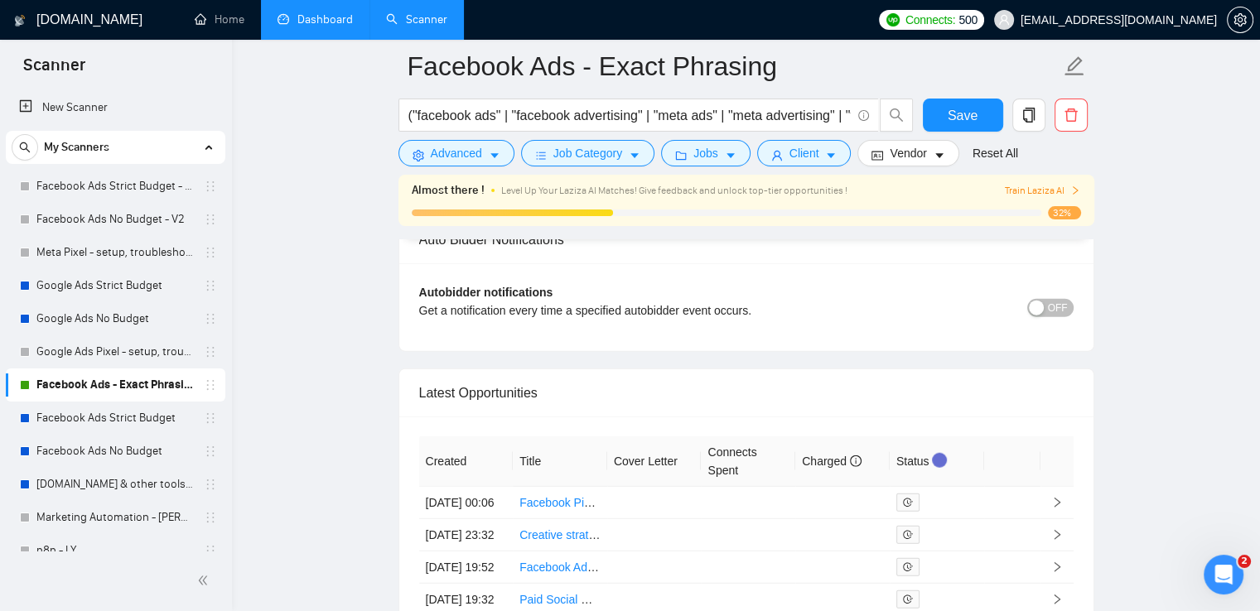
scroll to position [4157, 0]
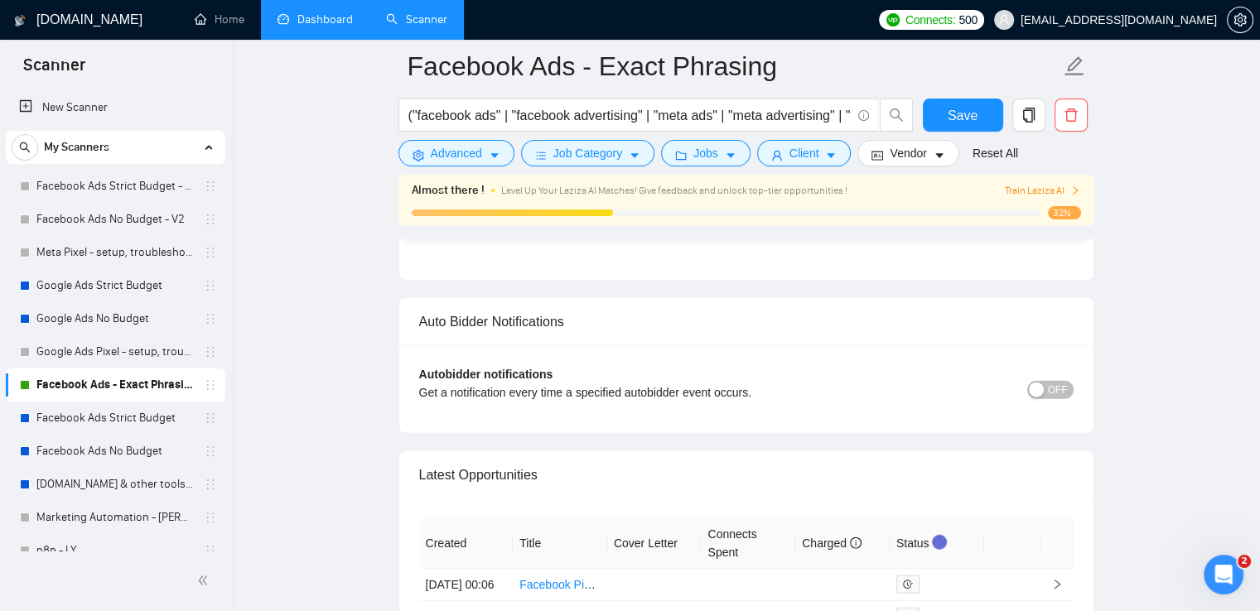
click at [1073, 192] on icon "right" at bounding box center [1075, 191] width 10 height 10
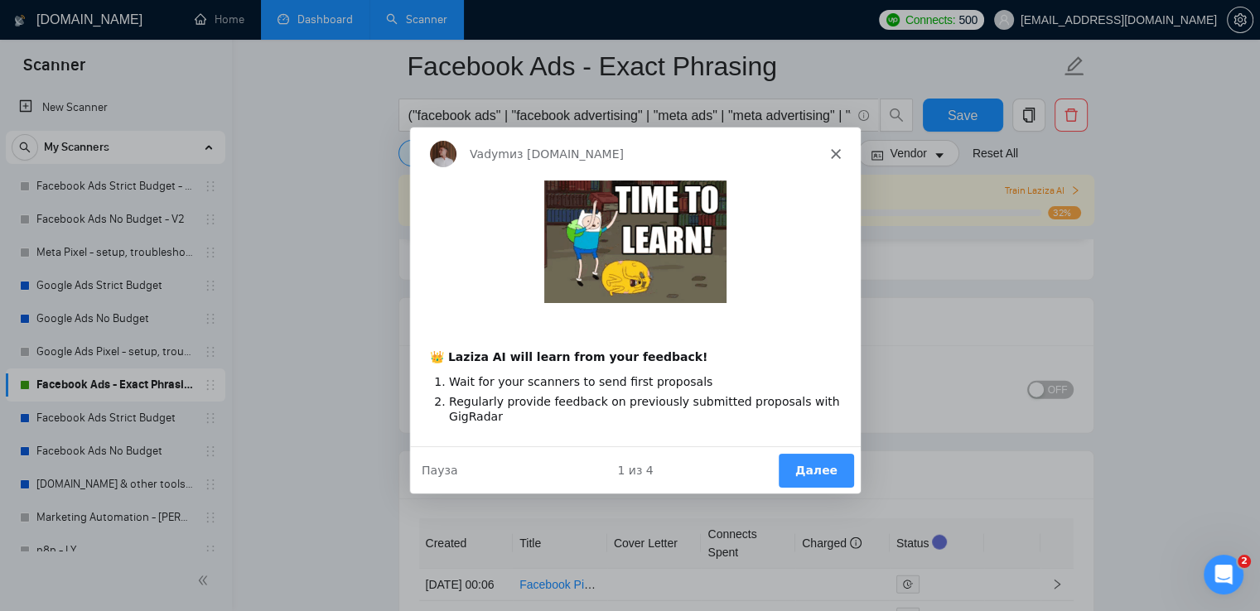
scroll to position [0, 0]
click at [831, 155] on polygon "Закрыть" at bounding box center [834, 152] width 10 height 10
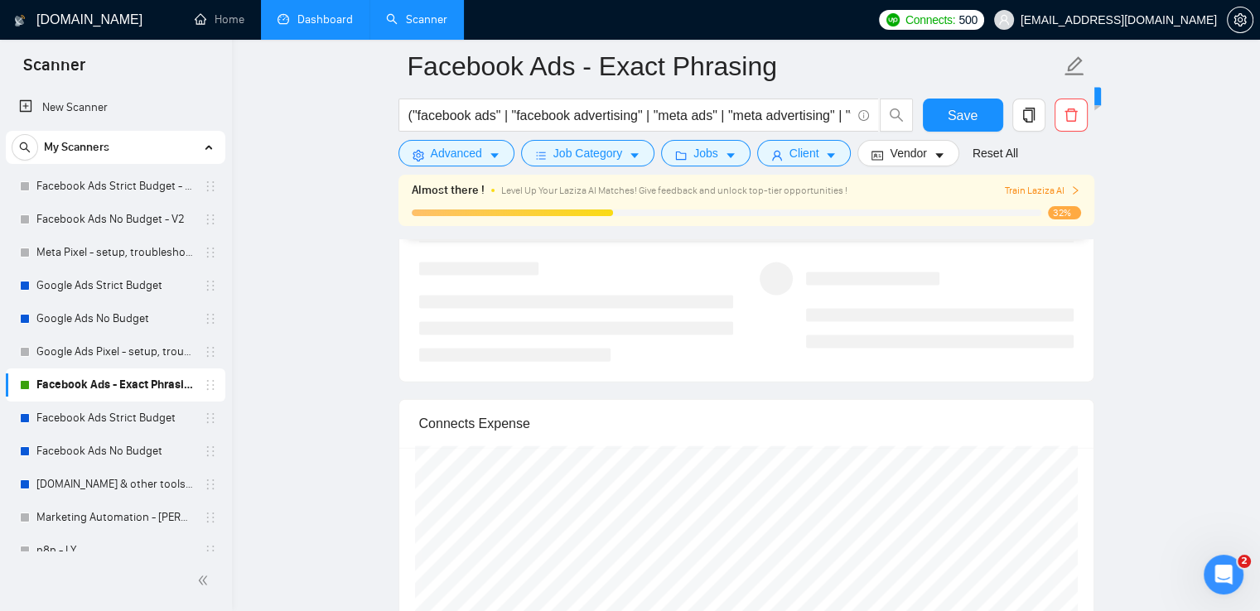
click at [299, 12] on link "Dashboard" at bounding box center [314, 19] width 75 height 14
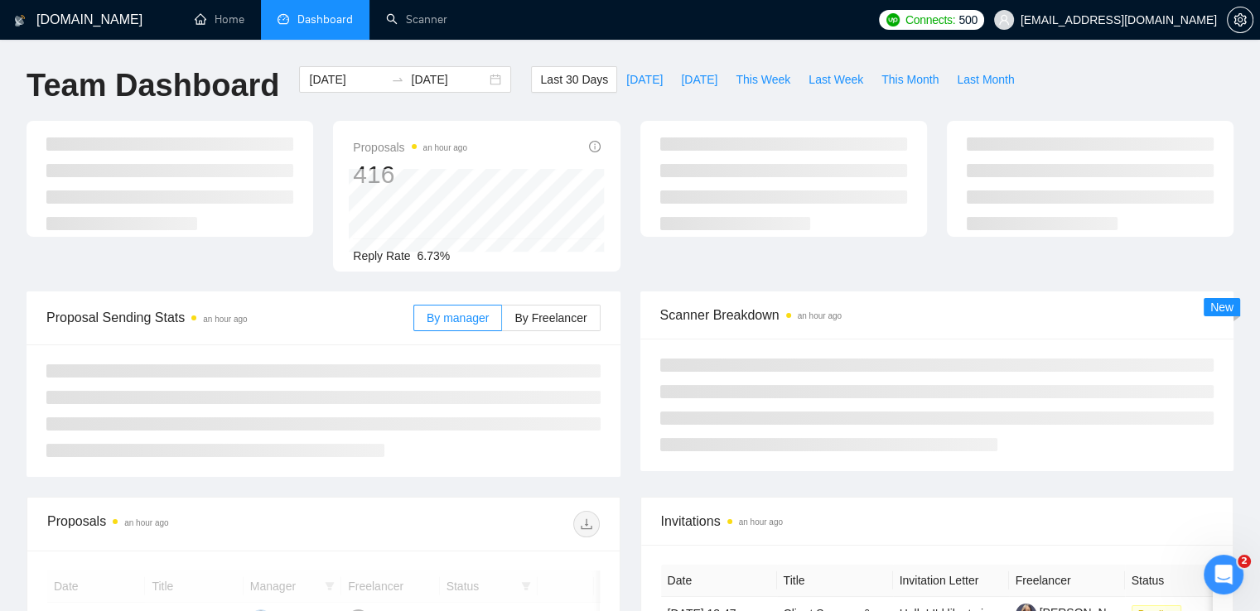
click at [619, 64] on div "[DOMAIN_NAME] Home Dashboard Scanner Connects: 500 [EMAIL_ADDRESS][DOMAIN_NAME]…" at bounding box center [630, 521] width 1260 height 1042
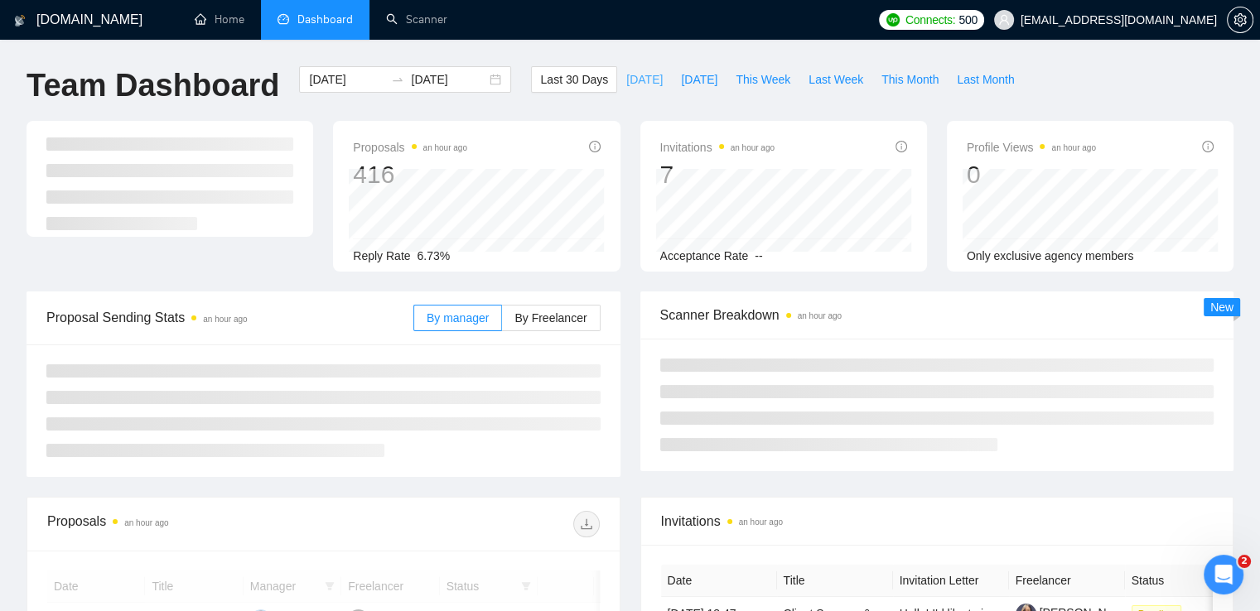
click at [626, 73] on span "[DATE]" at bounding box center [644, 79] width 36 height 18
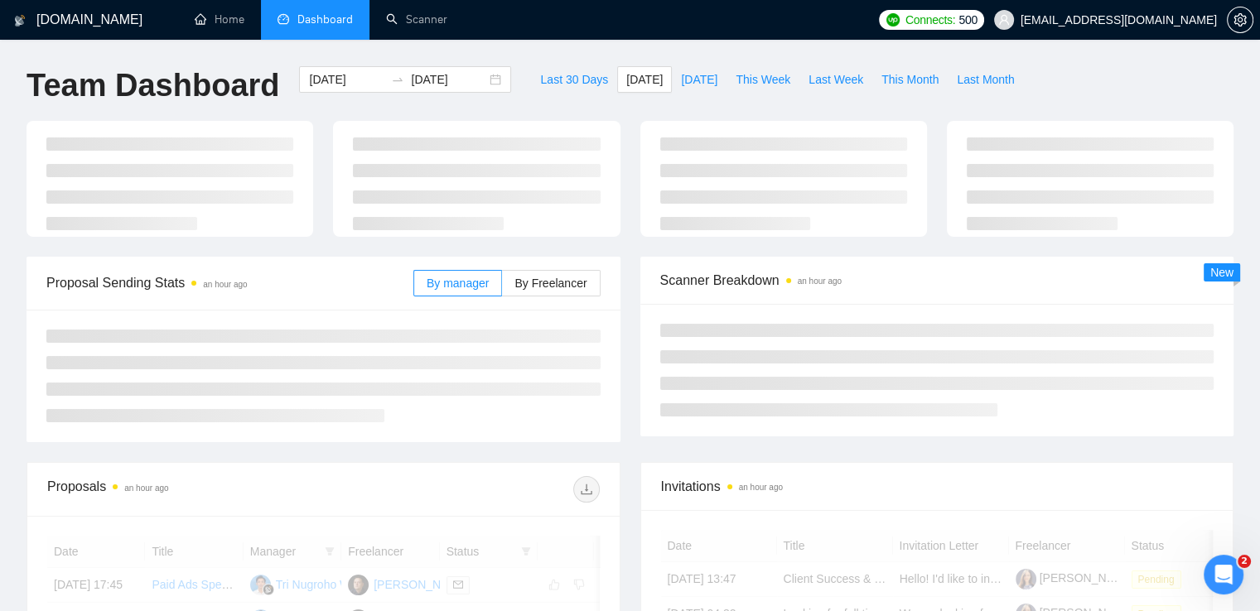
type input "[DATE]"
